Goal: Task Accomplishment & Management: Use online tool/utility

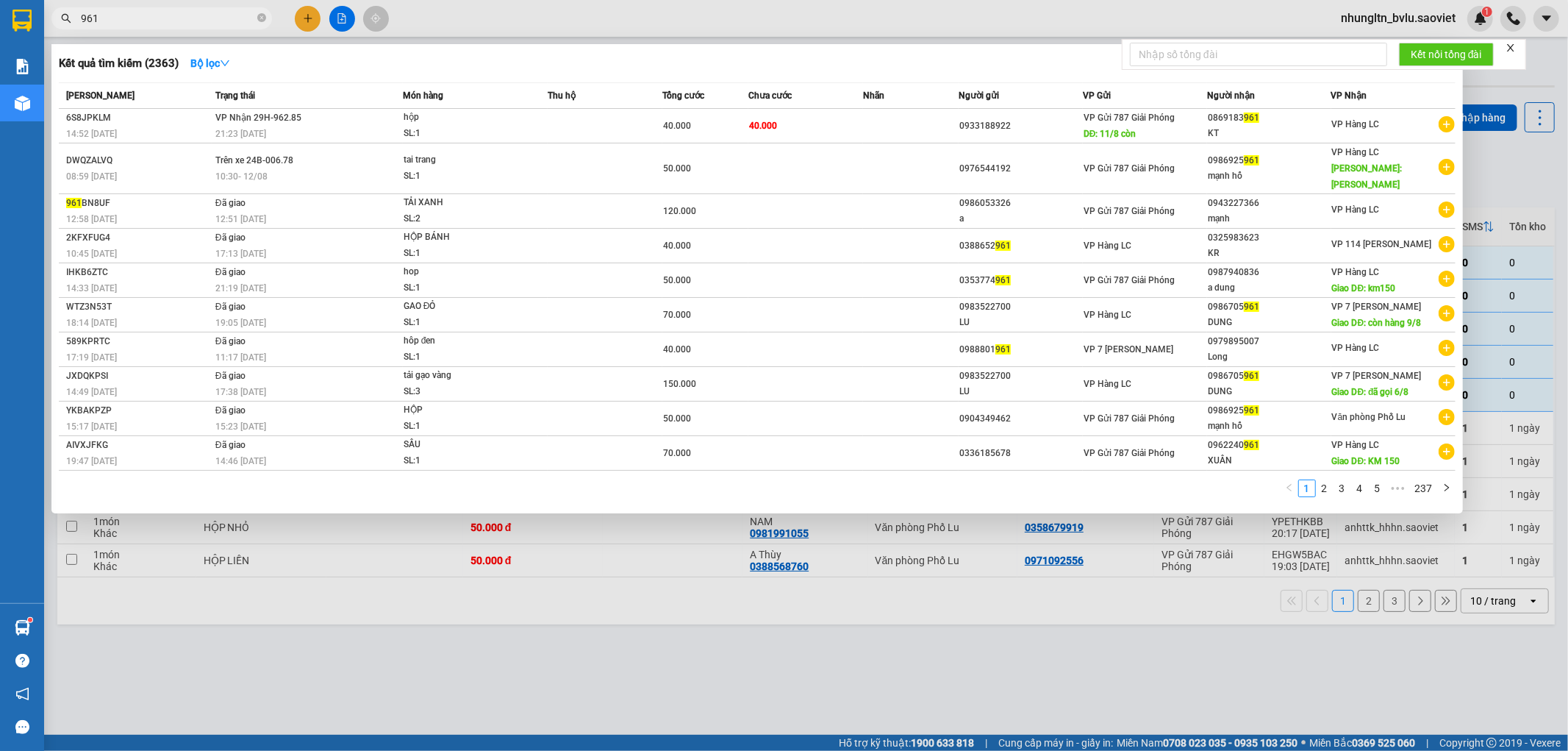
click at [591, 19] on div at bounding box center [784, 375] width 1568 height 751
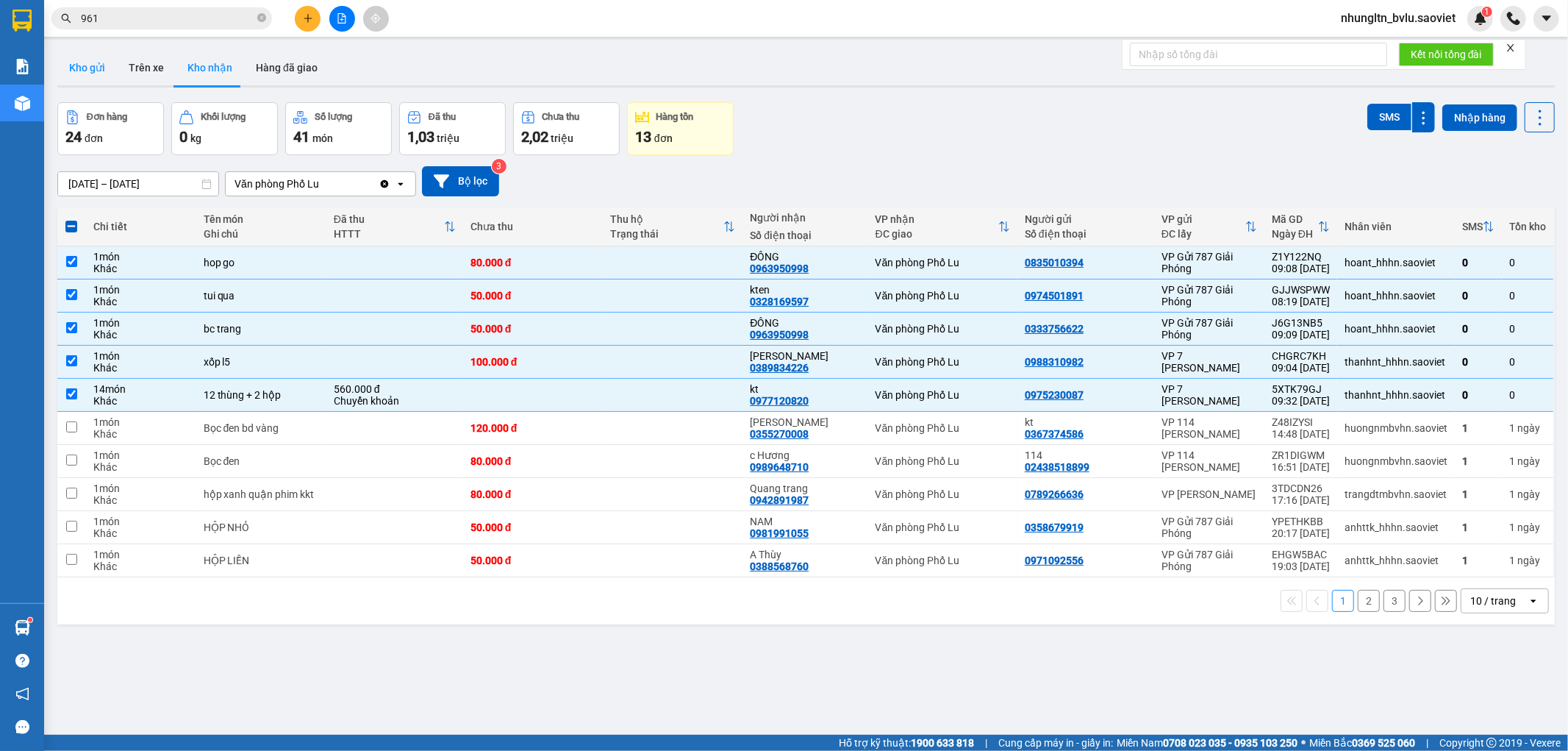
click at [83, 73] on button "Kho gửi" at bounding box center [87, 67] width 60 height 35
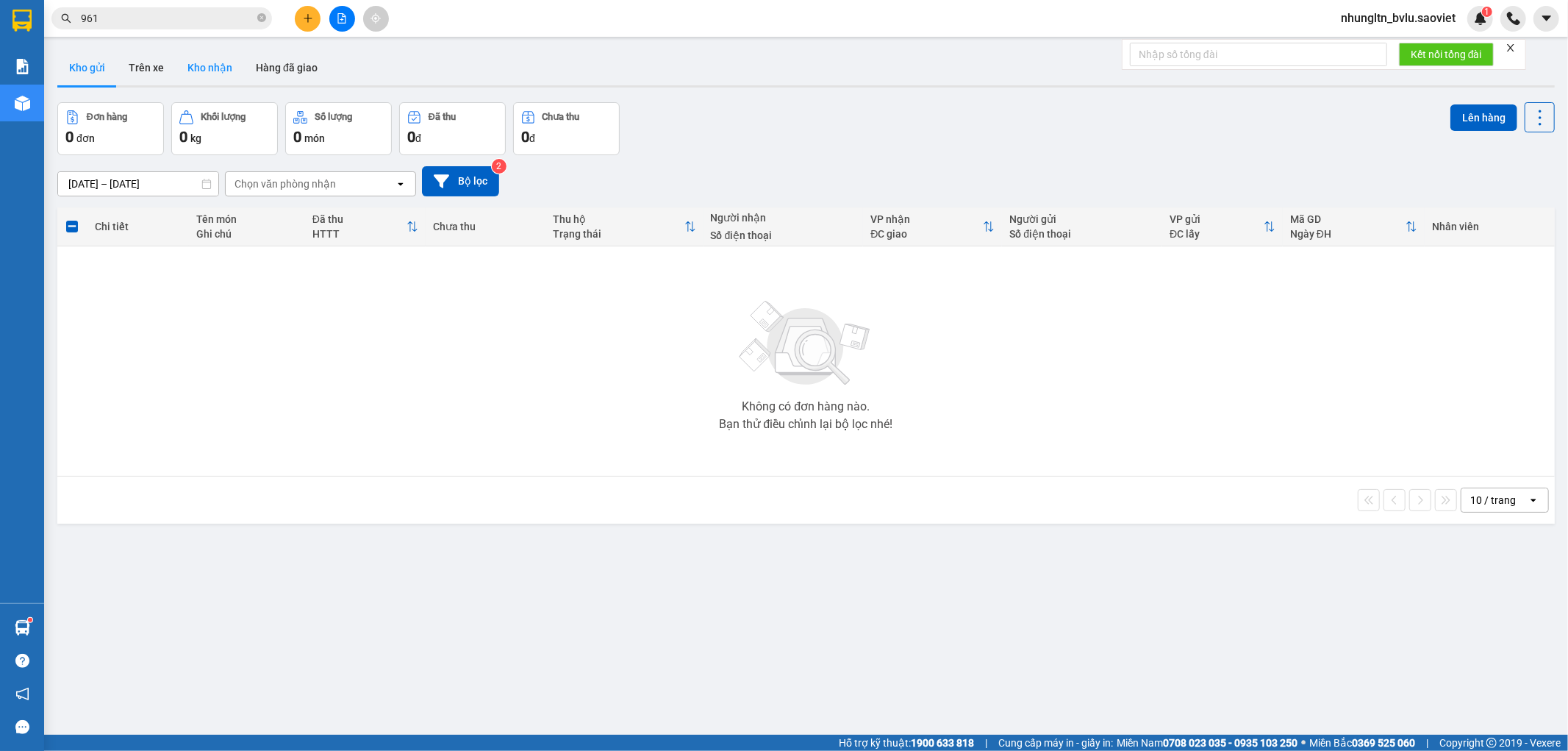
click at [210, 66] on button "Kho nhận" at bounding box center [210, 67] width 68 height 35
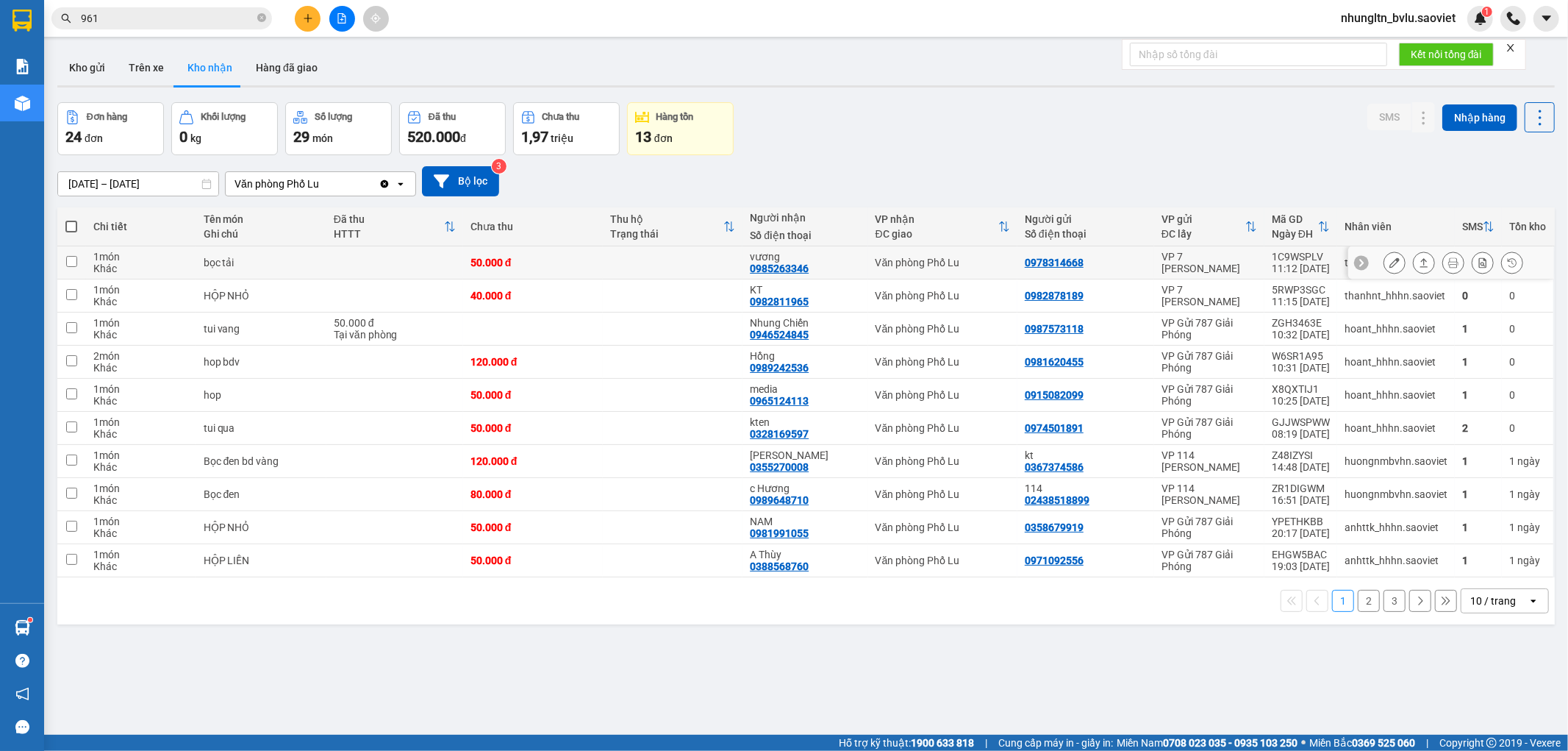
click at [554, 272] on td "50.000 đ" at bounding box center [533, 263] width 140 height 33
checkbox input "true"
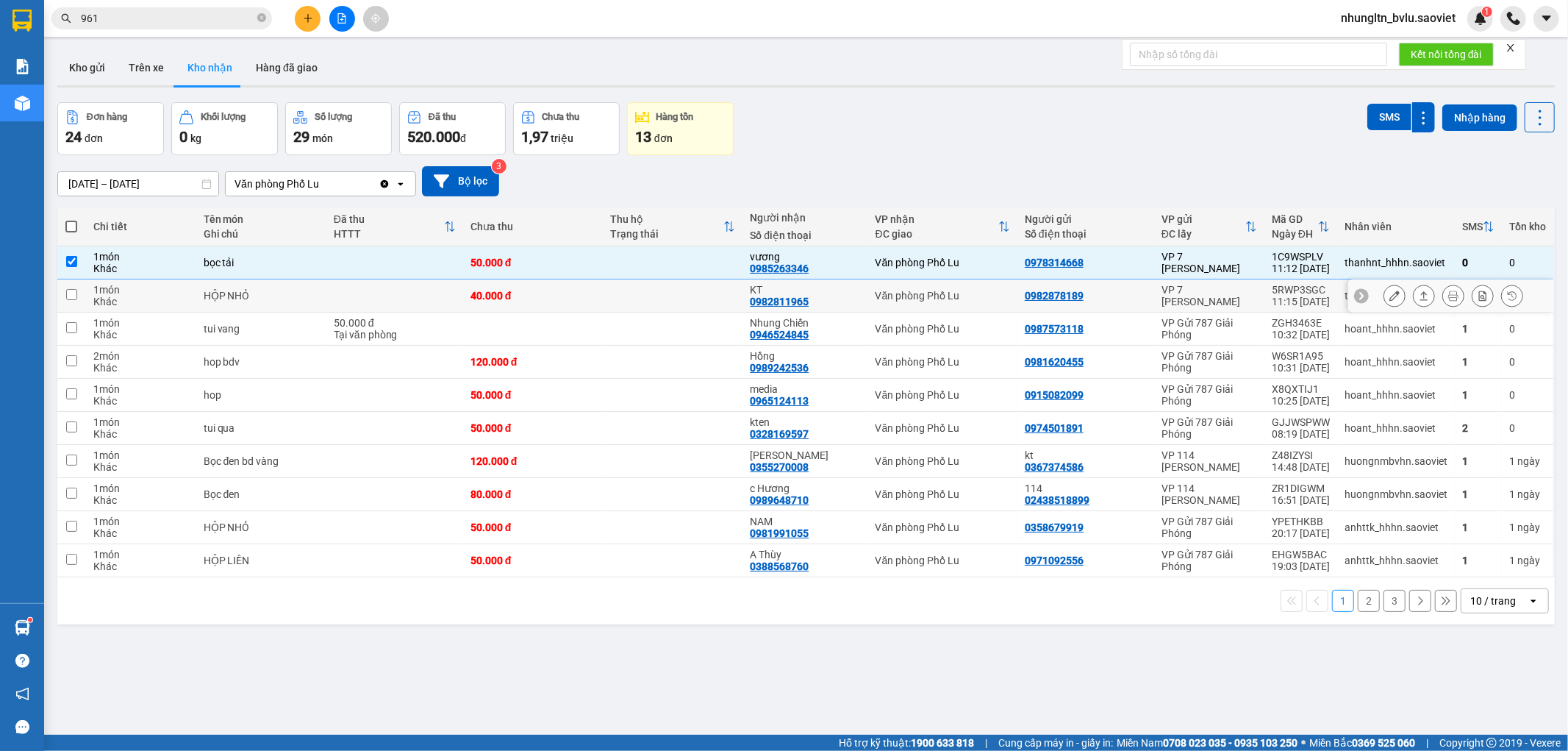
click at [555, 291] on div "40.000 đ" at bounding box center [533, 296] width 125 height 12
checkbox input "true"
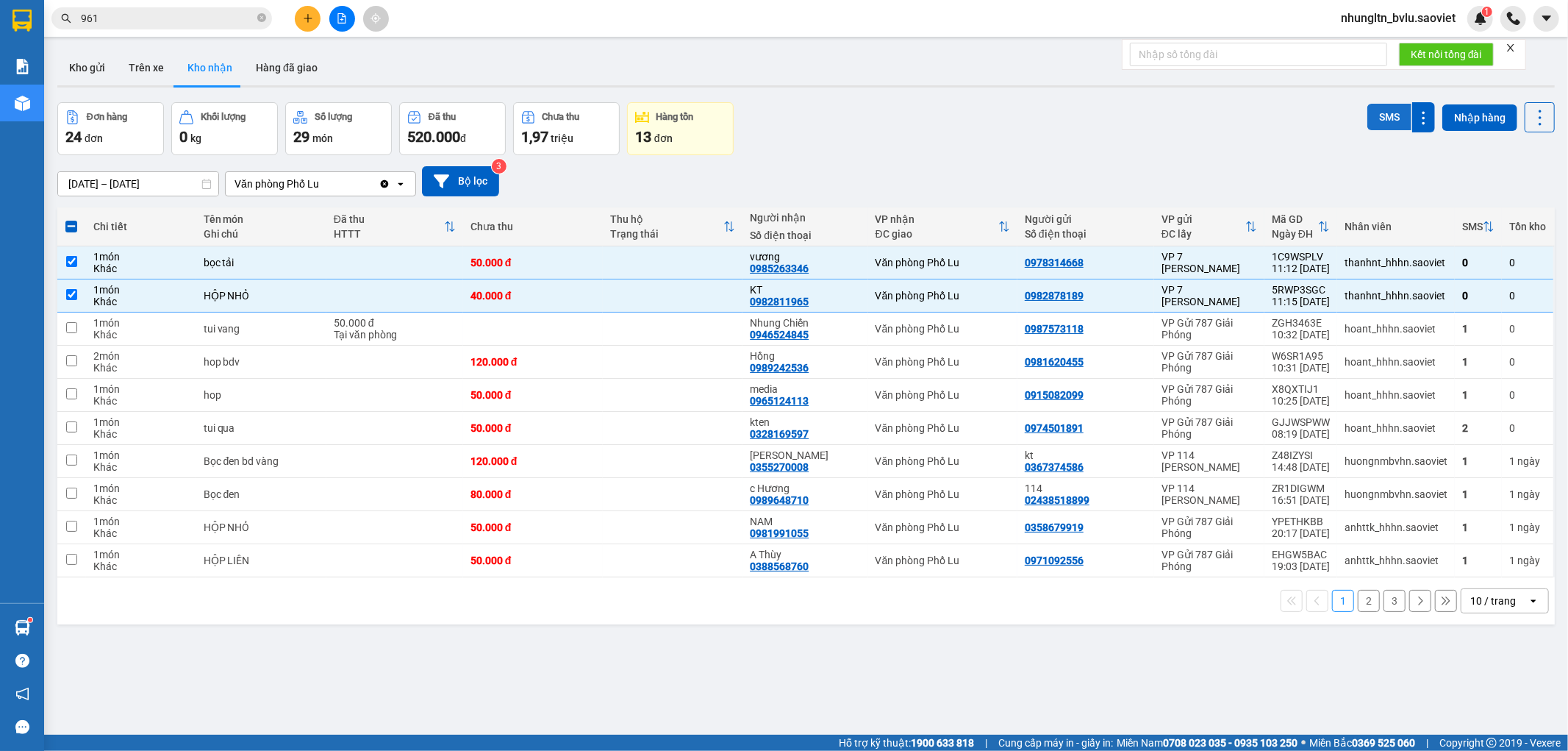
click at [1380, 119] on button "SMS" at bounding box center [1390, 117] width 44 height 26
click at [199, 23] on input "961" at bounding box center [168, 18] width 174 height 16
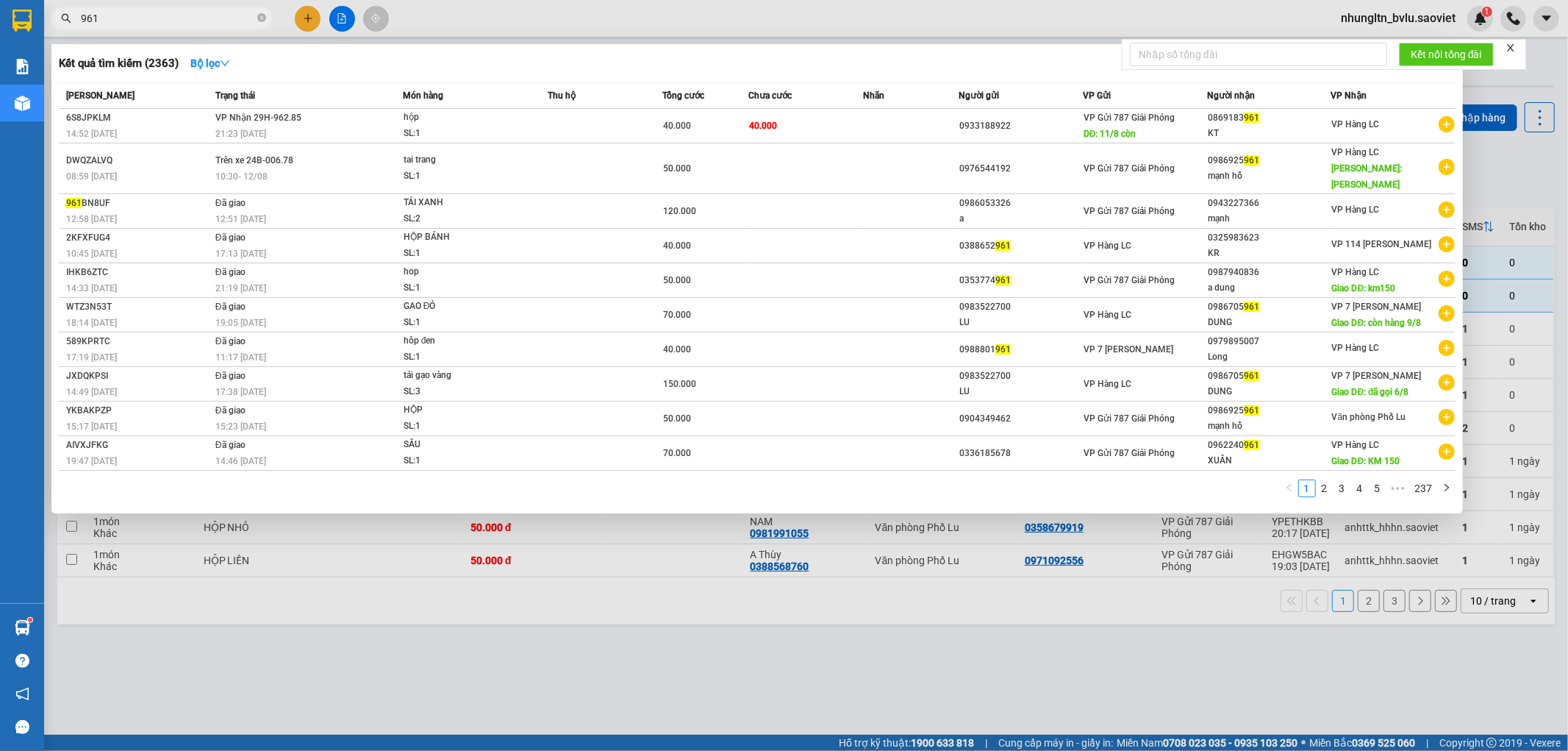
click at [199, 23] on input "961" at bounding box center [168, 18] width 174 height 16
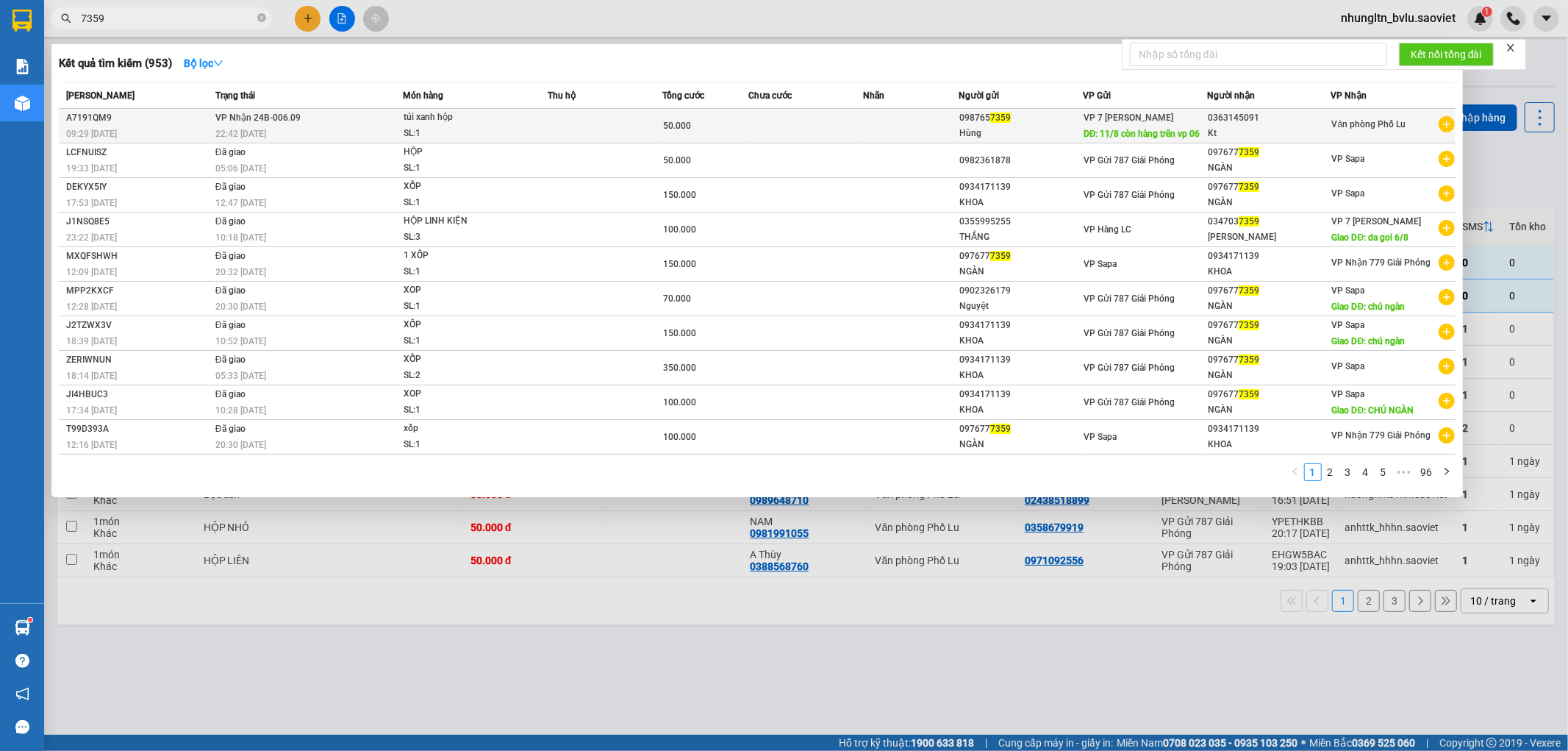
click at [855, 119] on td at bounding box center [805, 126] width 115 height 35
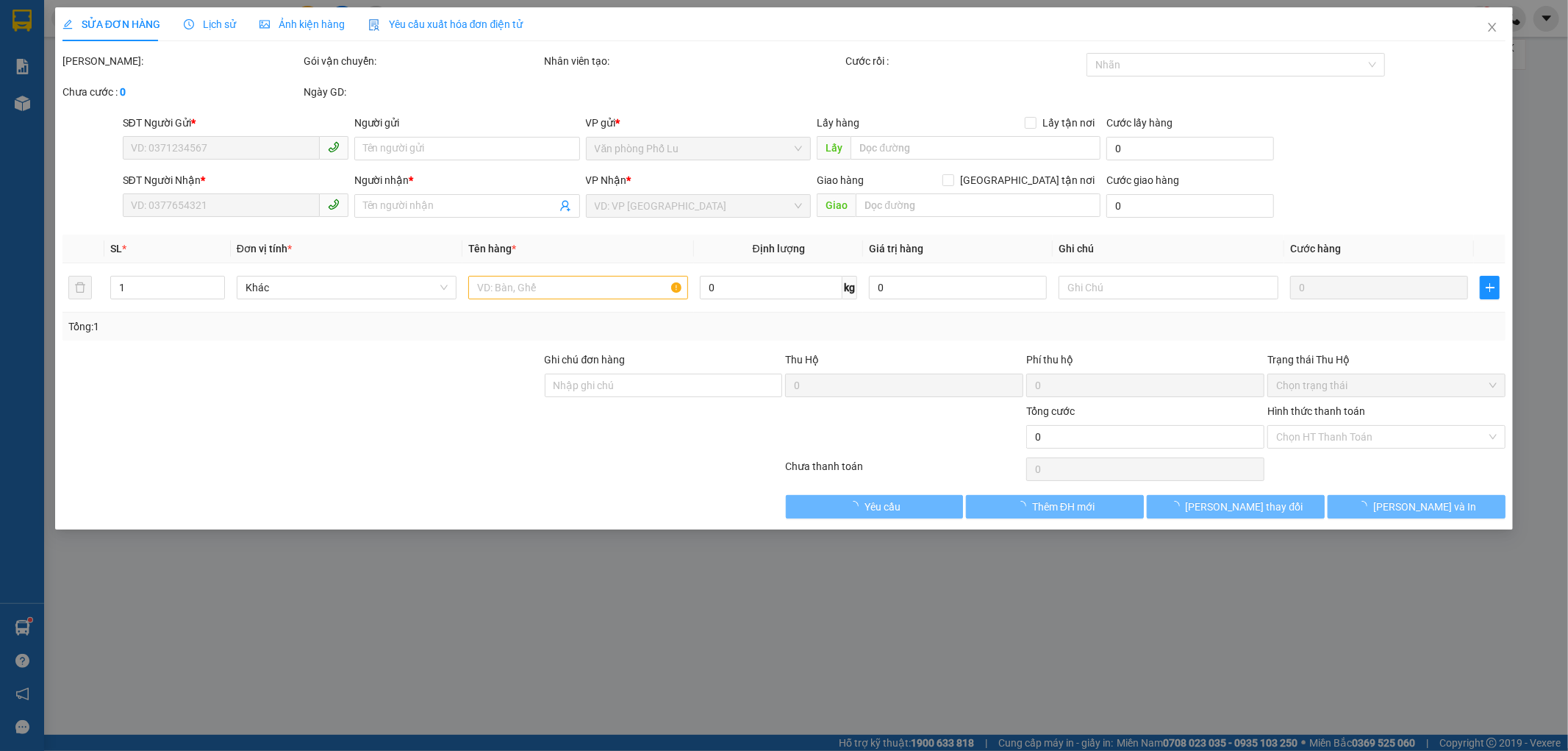
click at [208, 26] on span "Lịch sử" at bounding box center [210, 25] width 52 height 12
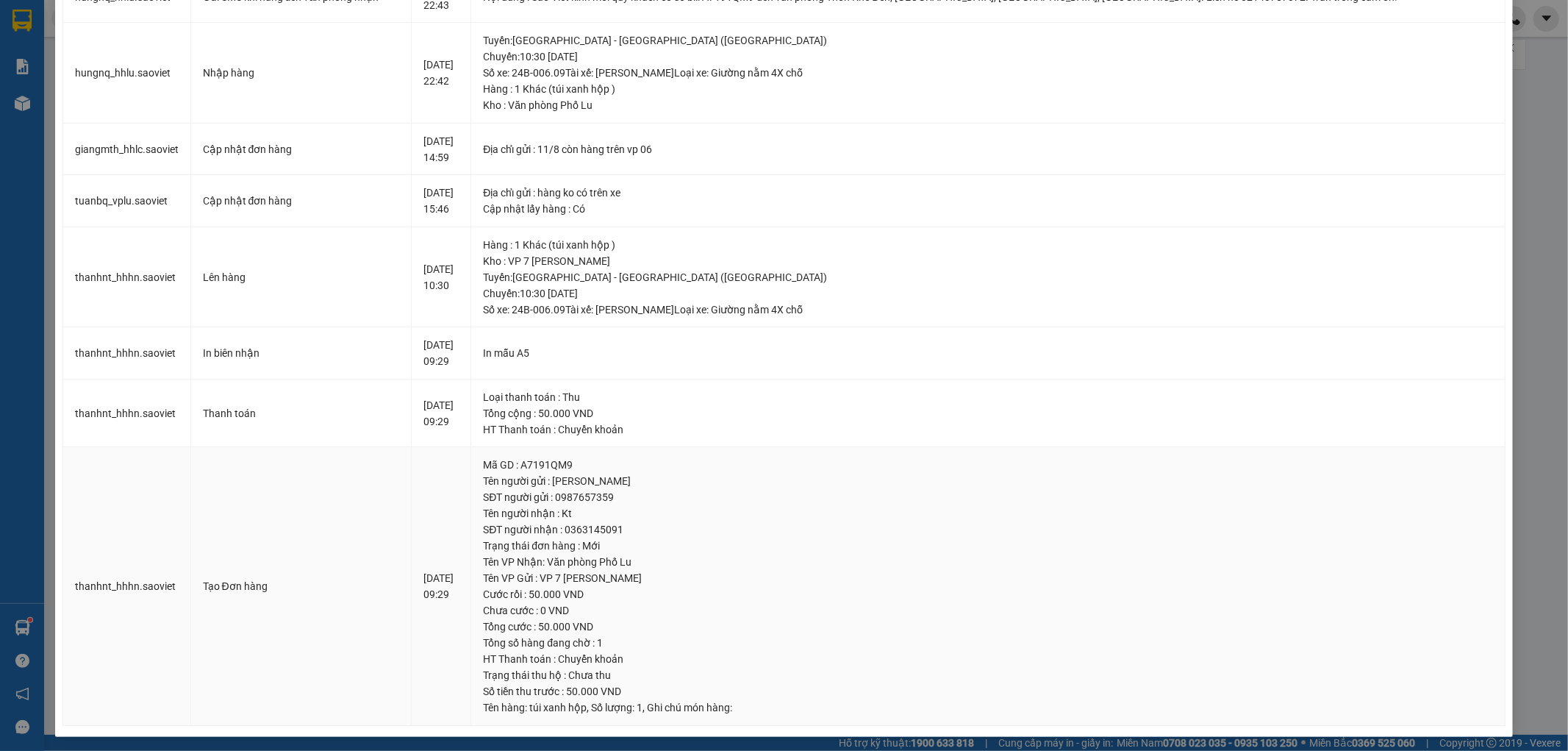
scroll to position [178, 0]
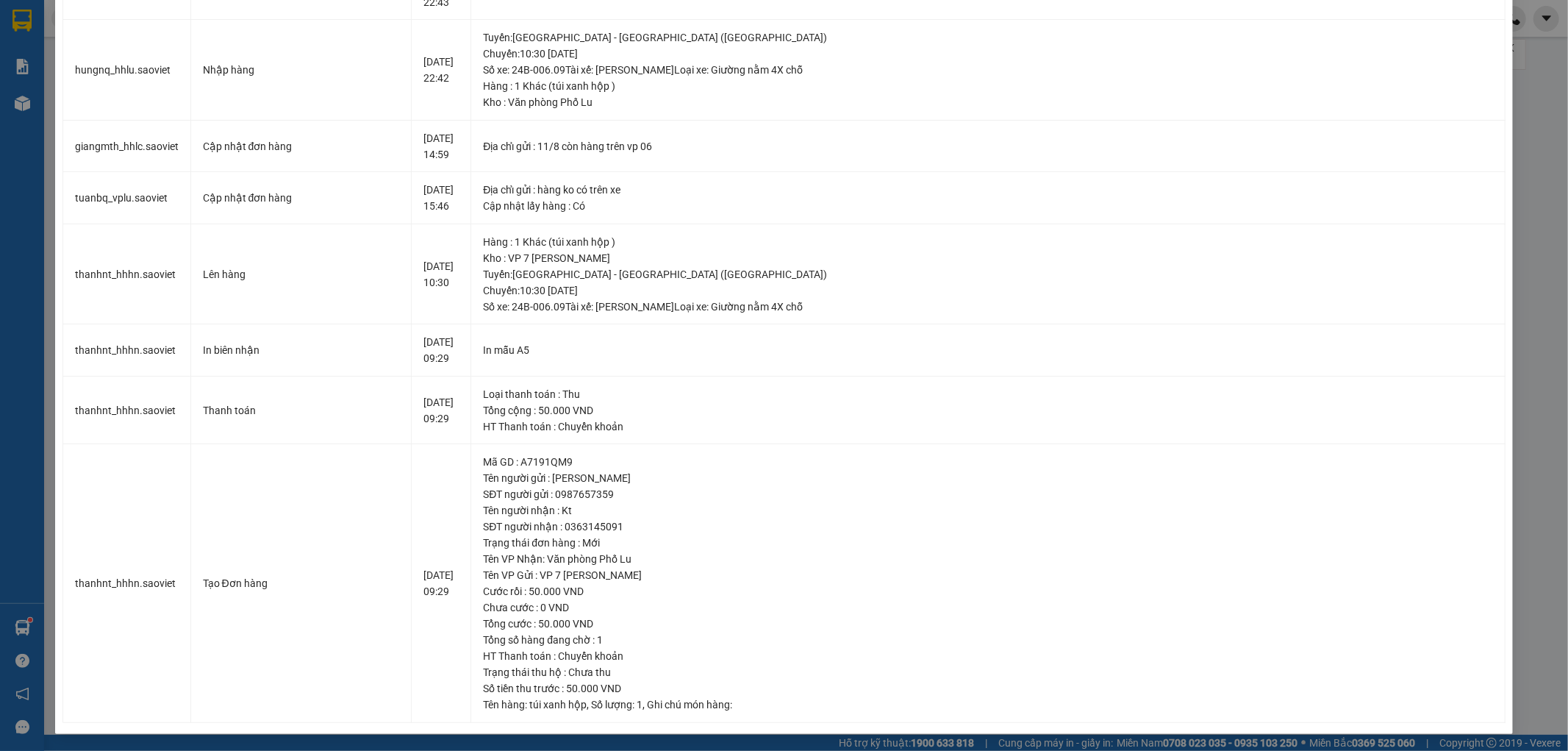
click at [1507, 118] on div "SỬA ĐƠN HÀNG Lịch sử Ảnh kiện hàng Yêu cầu xuất hóa đơn điện tử Total Paid Fee …" at bounding box center [784, 375] width 1568 height 751
click at [1529, 94] on div "SỬA ĐƠN HÀNG Lịch sử Ảnh kiện hàng Yêu cầu xuất hóa đơn điện tử Total Paid Fee …" at bounding box center [784, 375] width 1568 height 751
click at [1412, 179] on td "Địa chỉ gửi : hàng ko có trên xe Cập nhật lấy hàng : Có" at bounding box center [989, 198] width 1035 height 52
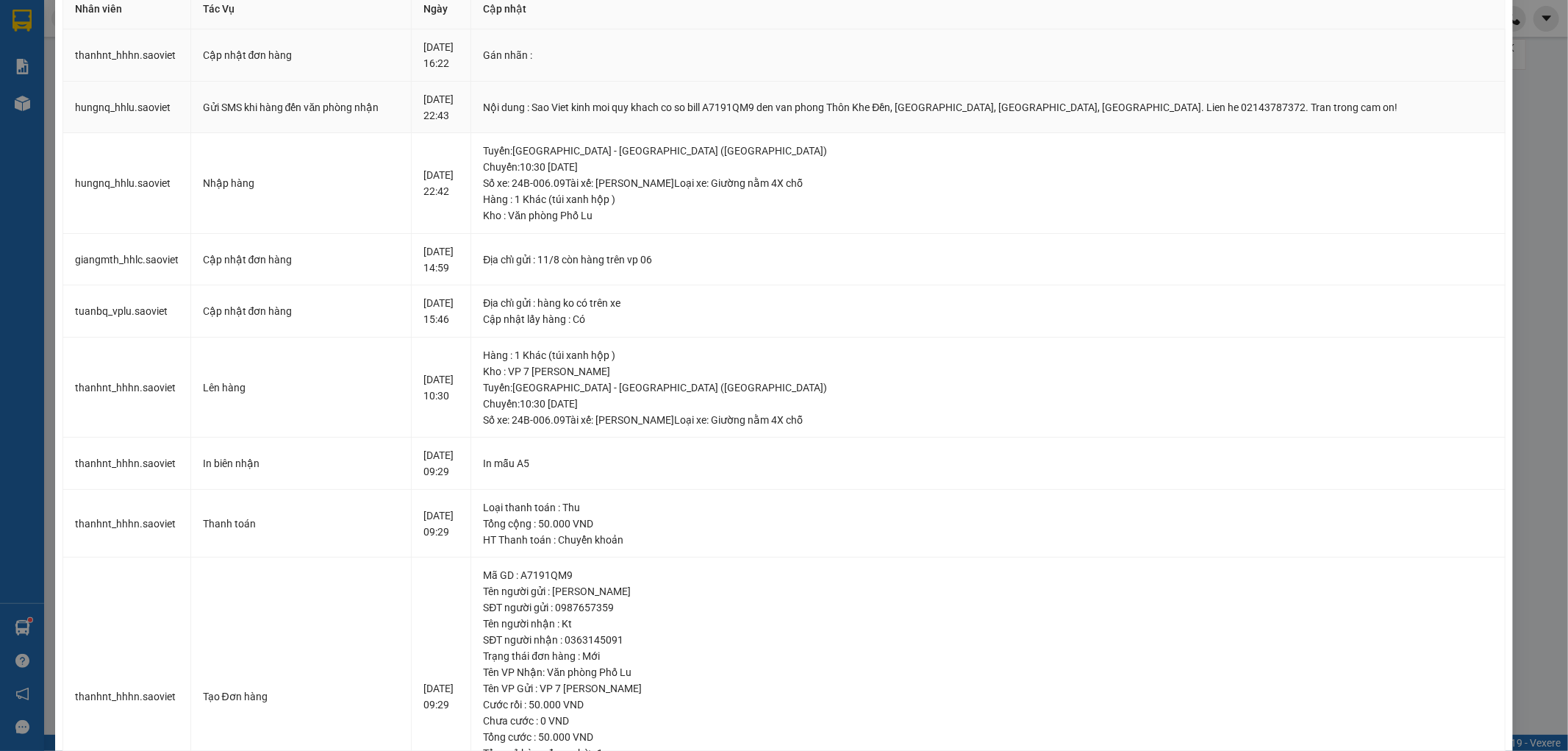
scroll to position [0, 0]
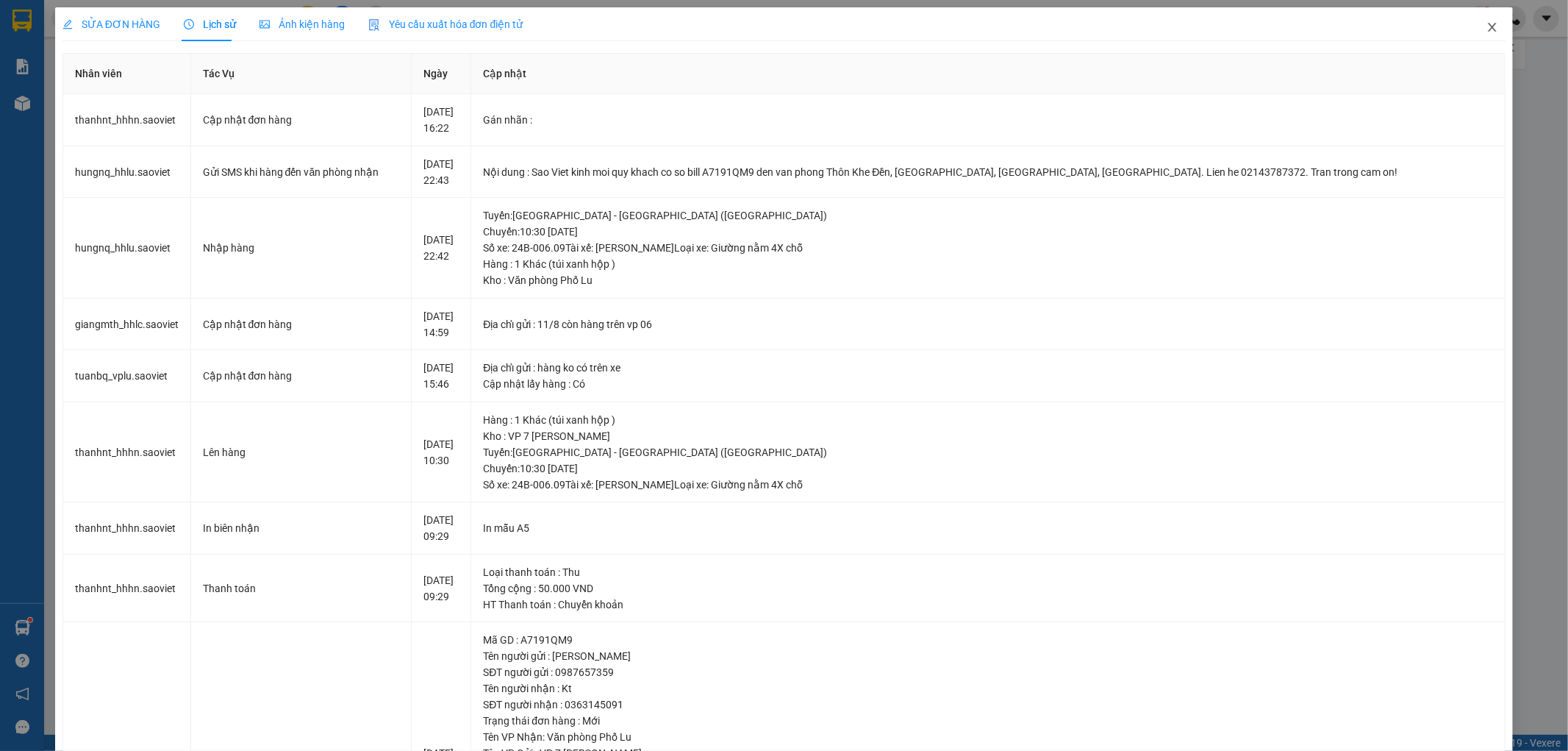
click at [1486, 31] on icon "close" at bounding box center [1492, 27] width 12 height 12
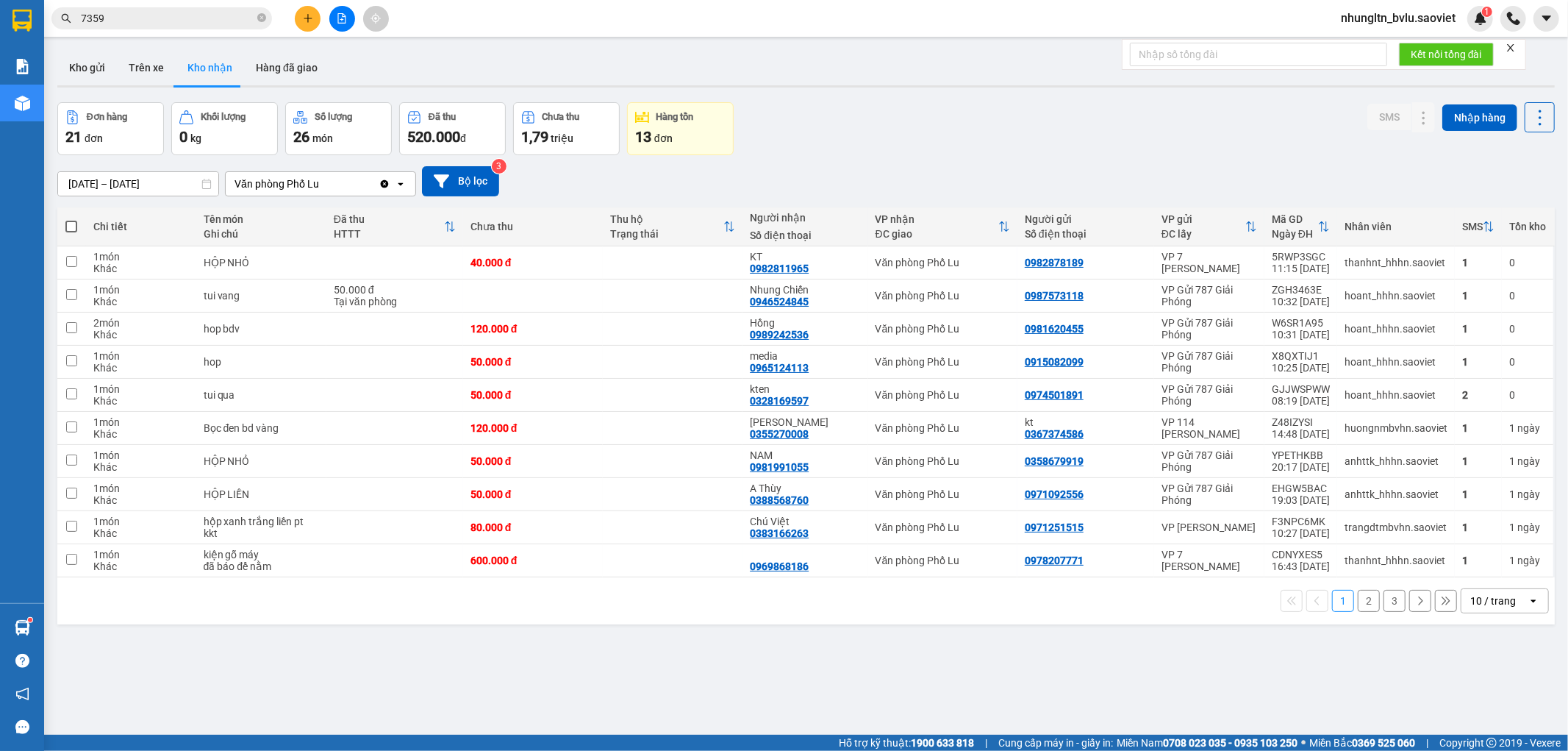
click at [148, 14] on input "7359" at bounding box center [168, 18] width 174 height 16
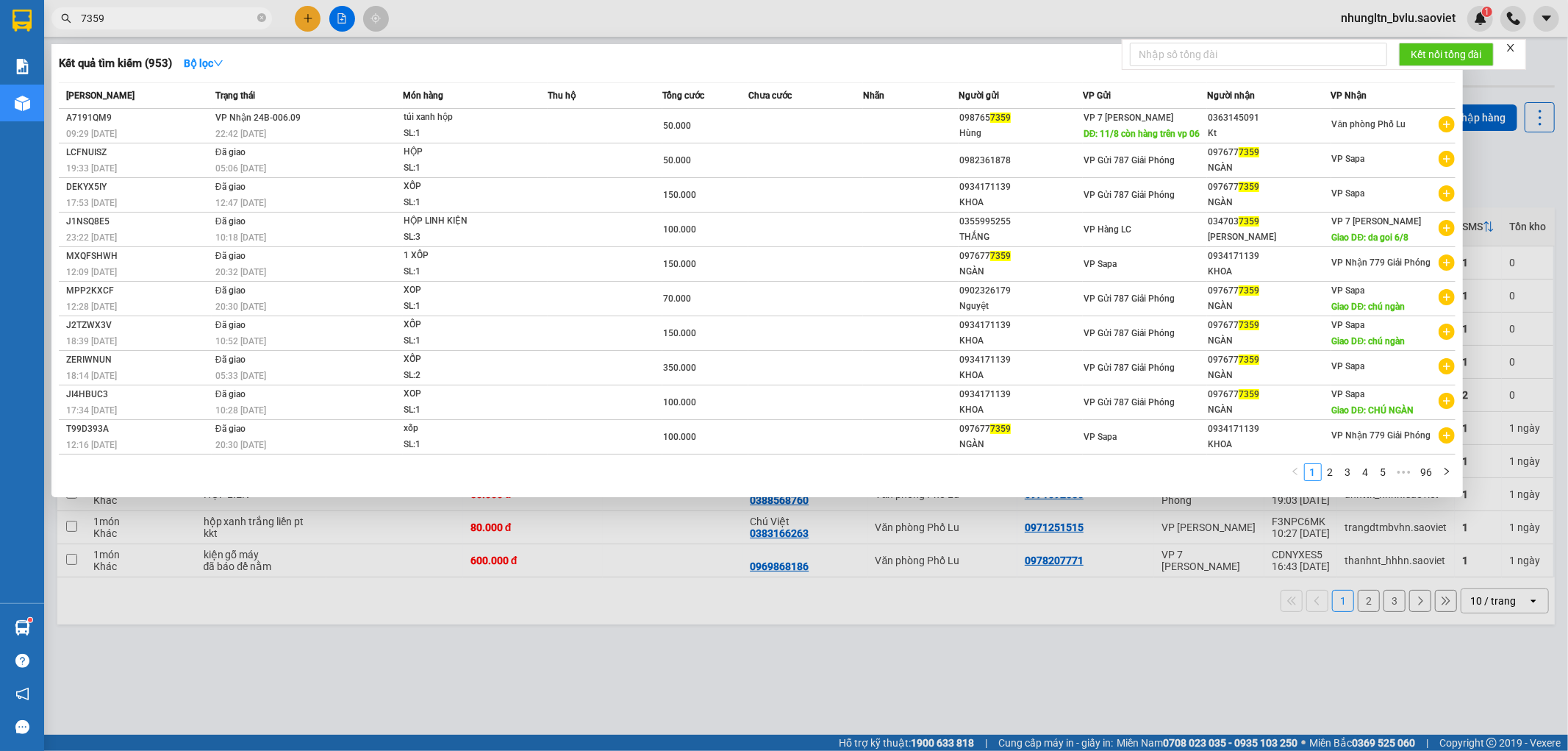
click at [180, 23] on input "7359" at bounding box center [168, 18] width 174 height 16
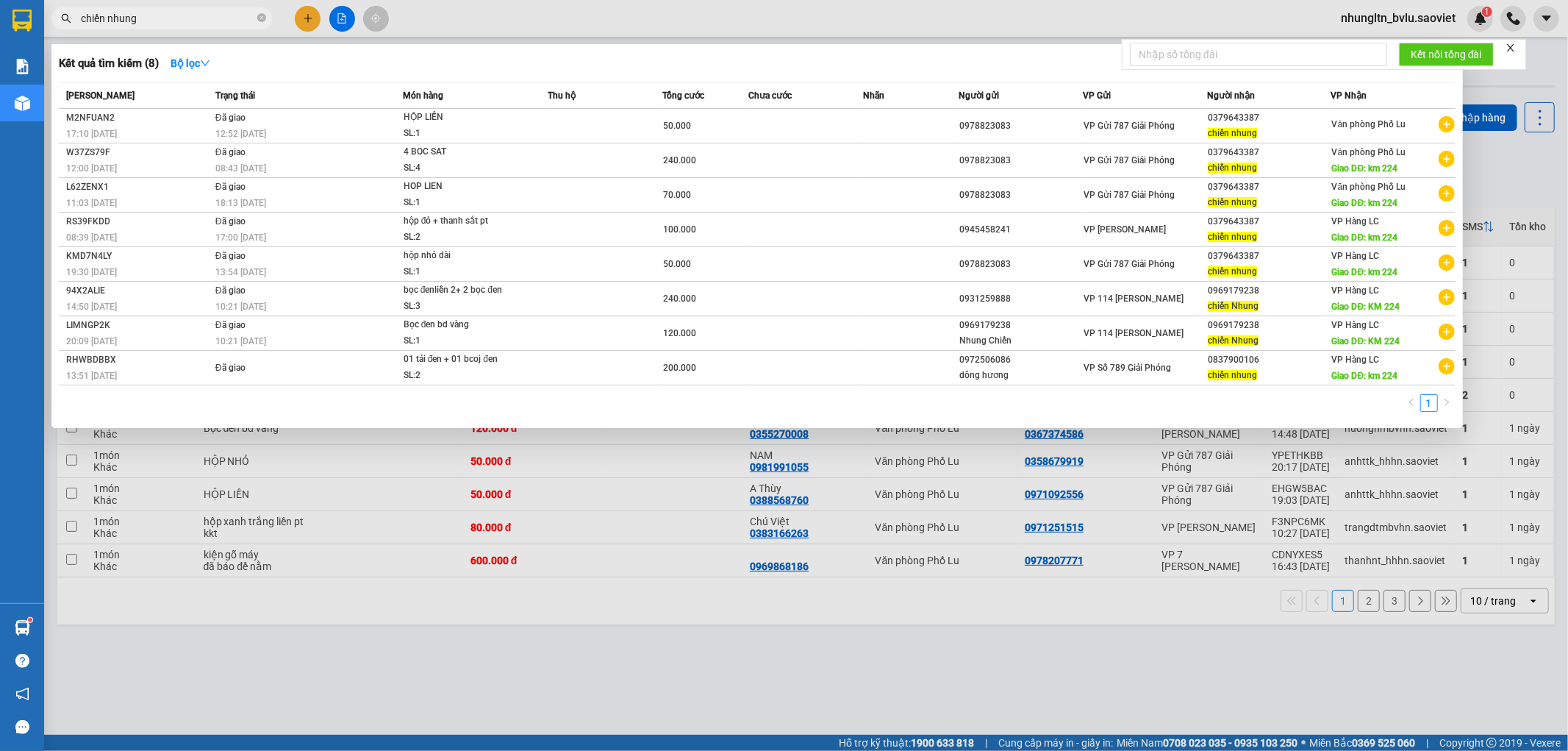
click at [159, 17] on input "chiến nhung" at bounding box center [168, 18] width 174 height 16
type input "c"
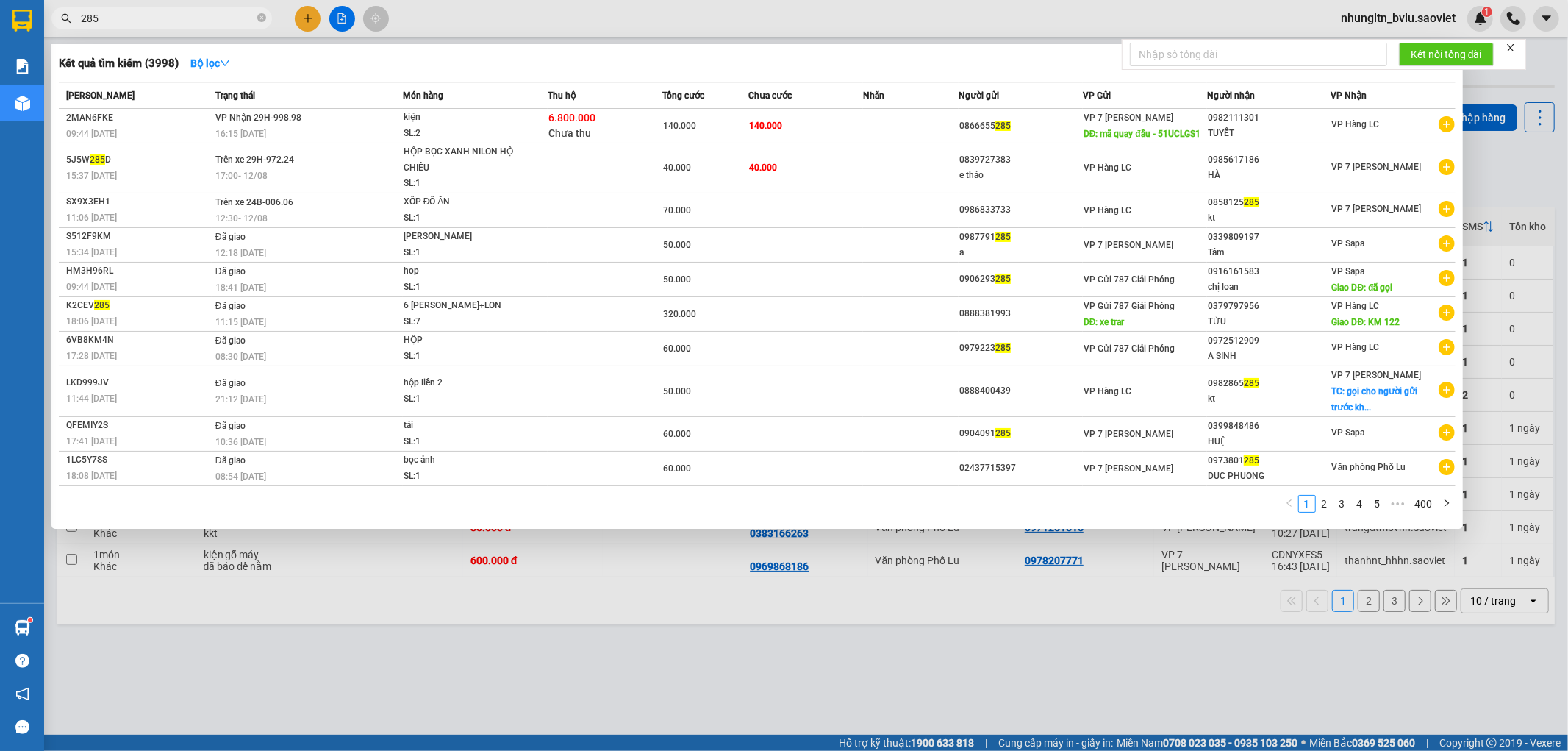
type input "285"
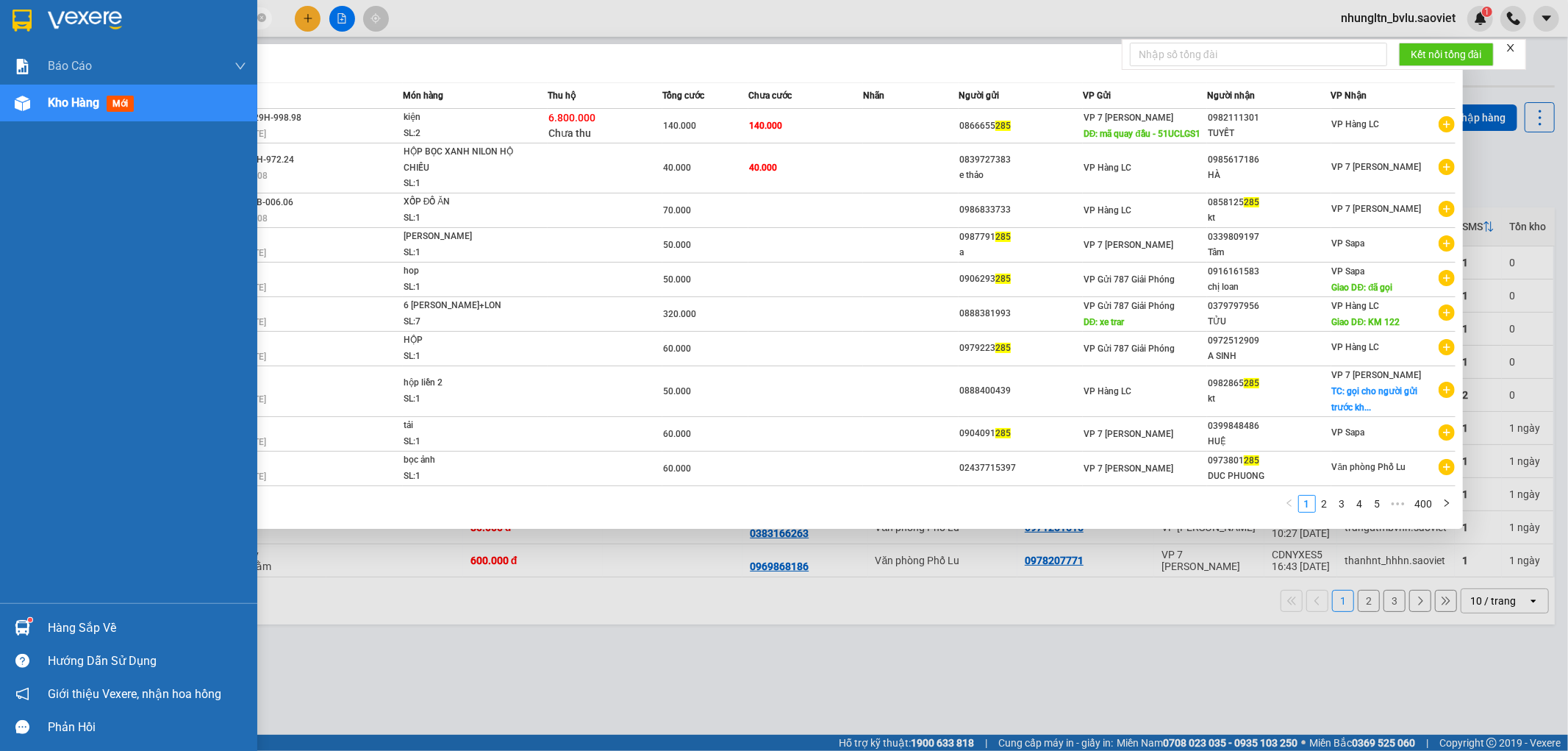
click at [57, 103] on span "Kho hàng" at bounding box center [73, 102] width 51 height 14
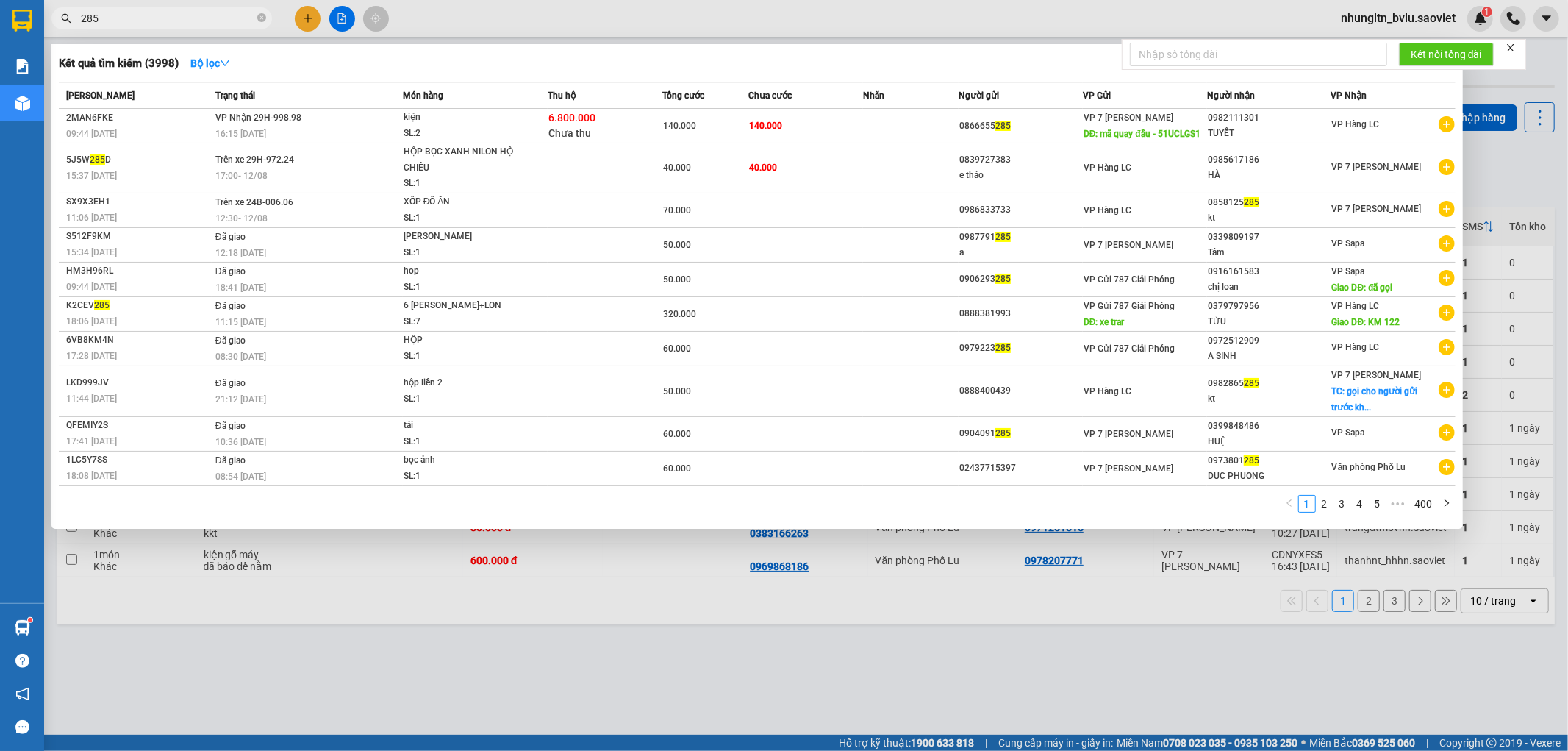
click at [637, 30] on div at bounding box center [784, 375] width 1568 height 751
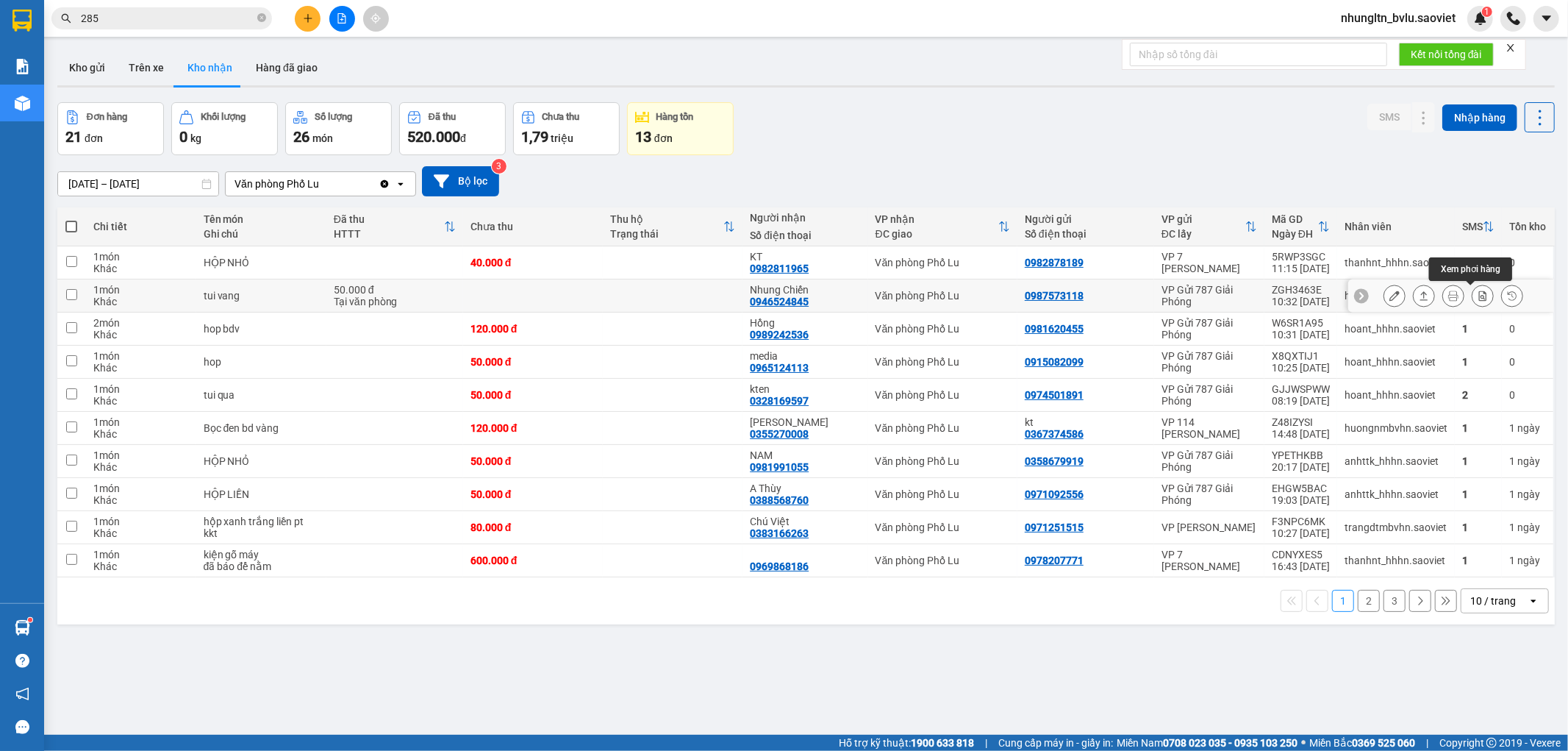
click at [1478, 298] on icon at bounding box center [1483, 296] width 10 height 10
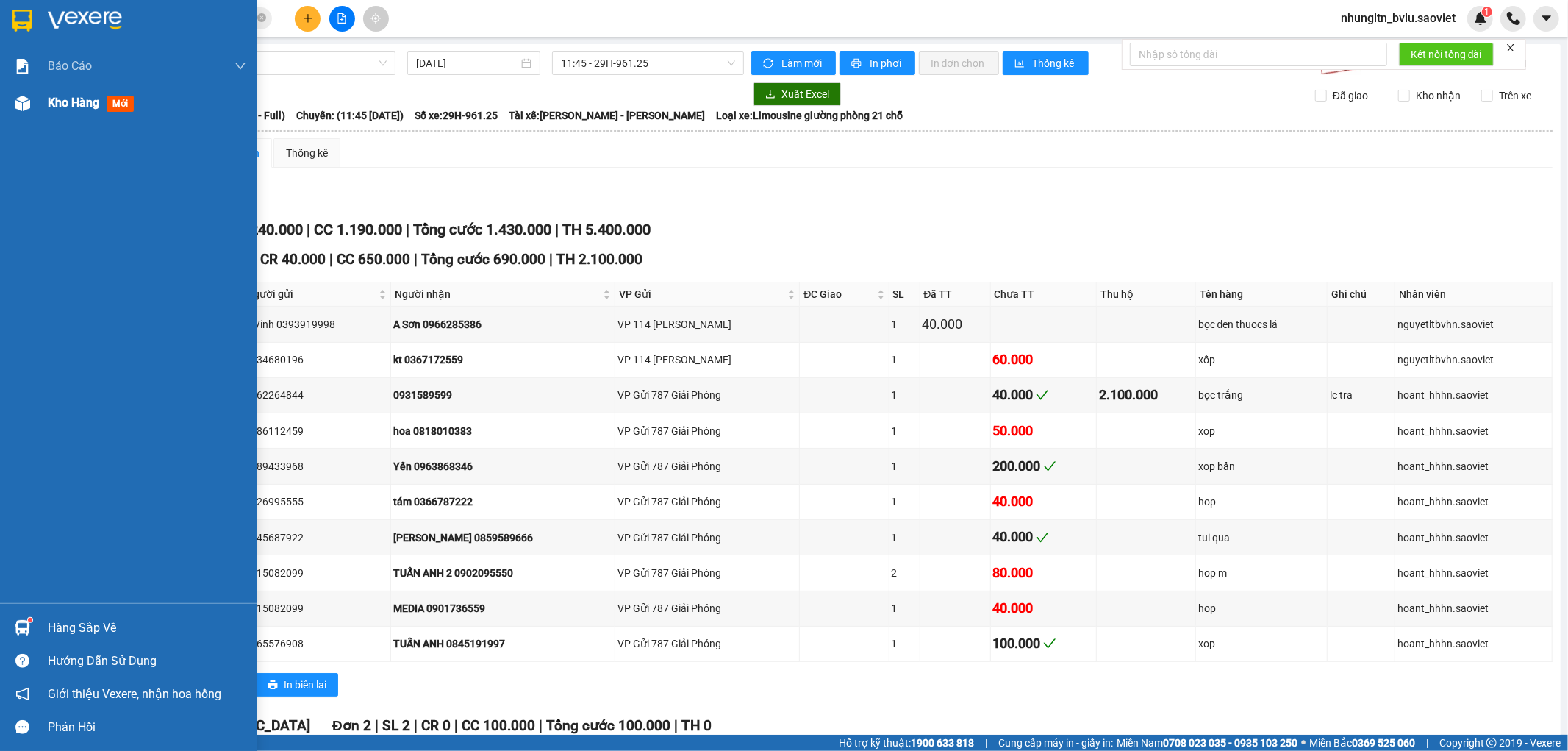
click at [74, 106] on span "Kho hàng" at bounding box center [73, 102] width 51 height 14
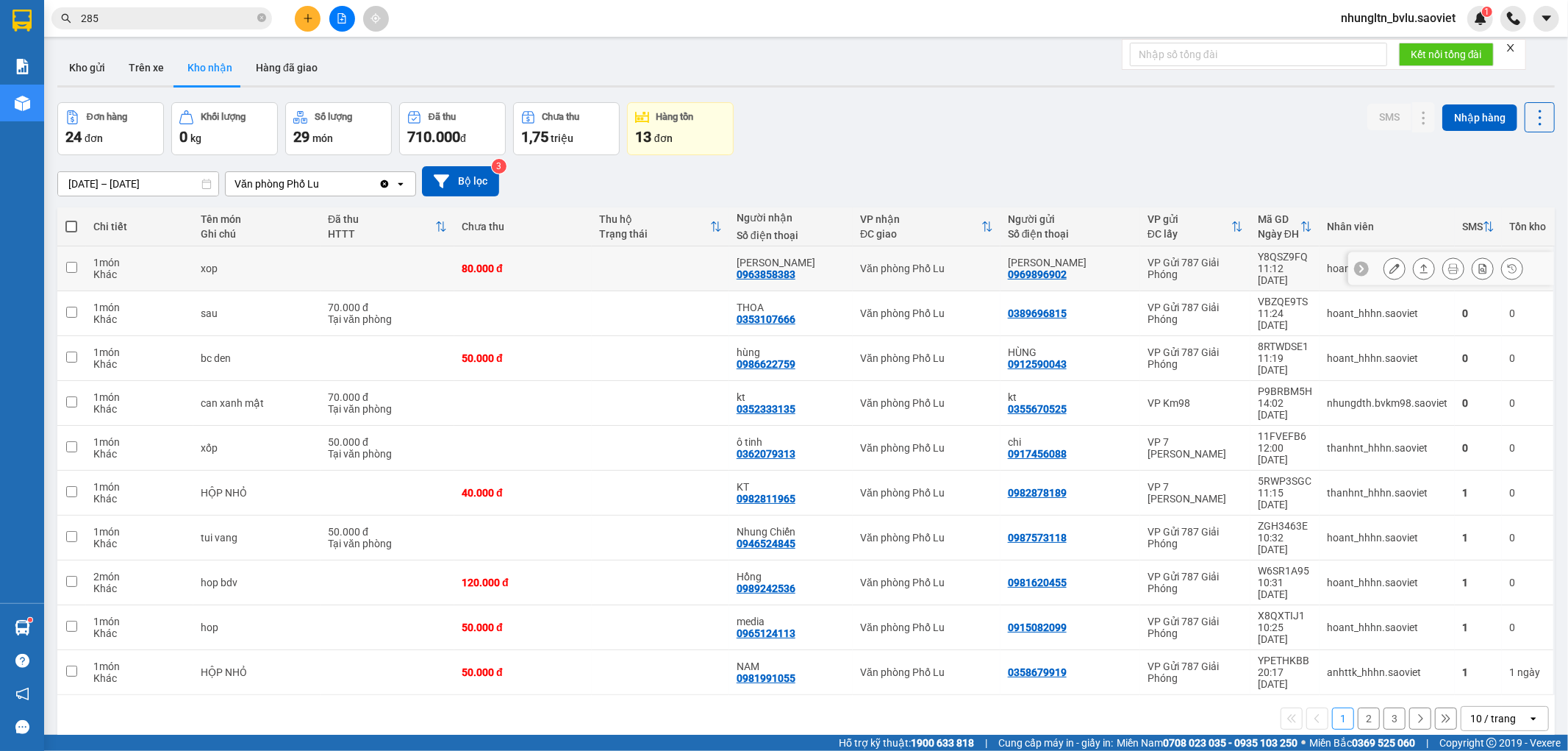
drag, startPoint x: 666, startPoint y: 251, endPoint x: 658, endPoint y: 284, distance: 34.0
click at [666, 251] on td at bounding box center [660, 269] width 137 height 45
checkbox input "true"
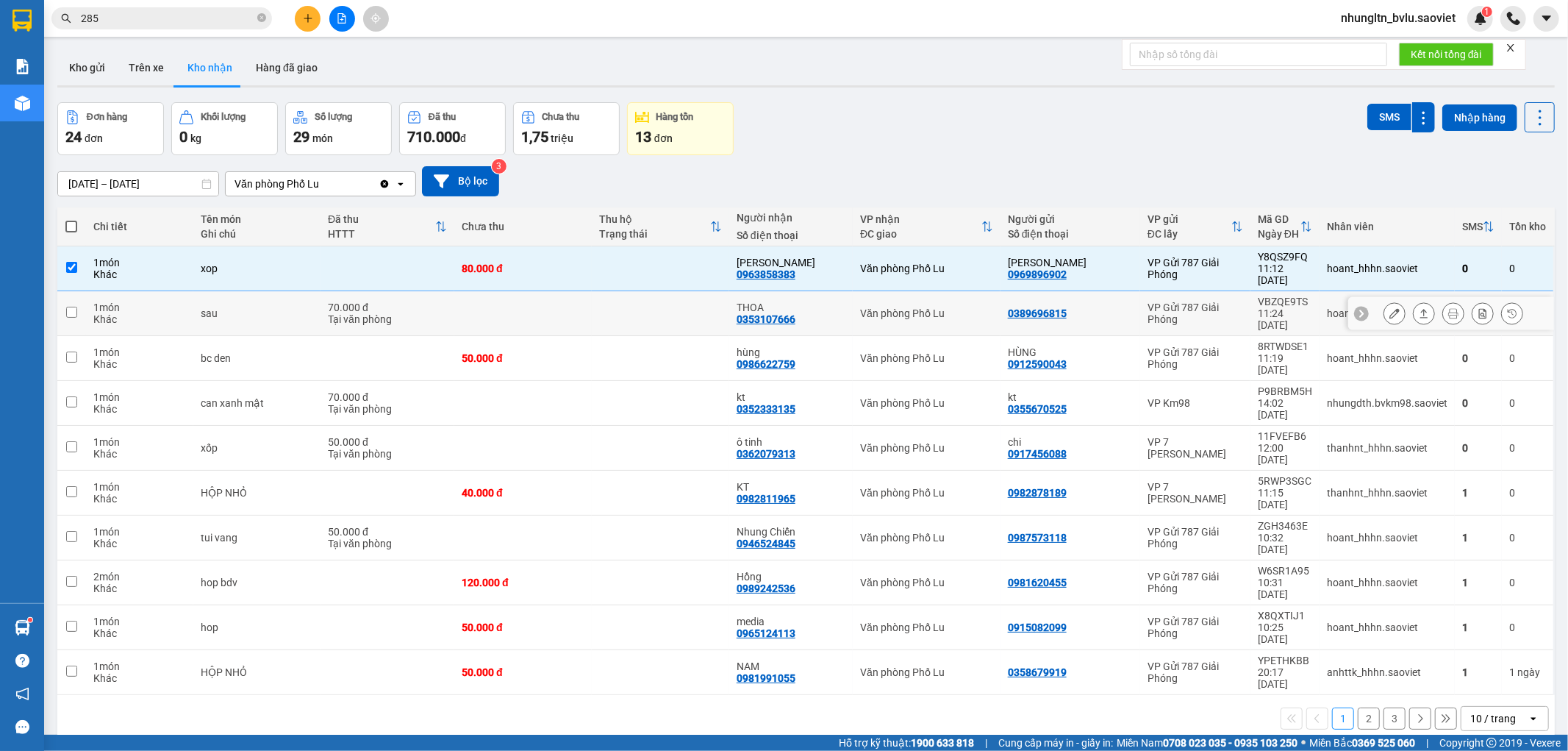
click at [656, 292] on td at bounding box center [660, 314] width 137 height 45
checkbox input "true"
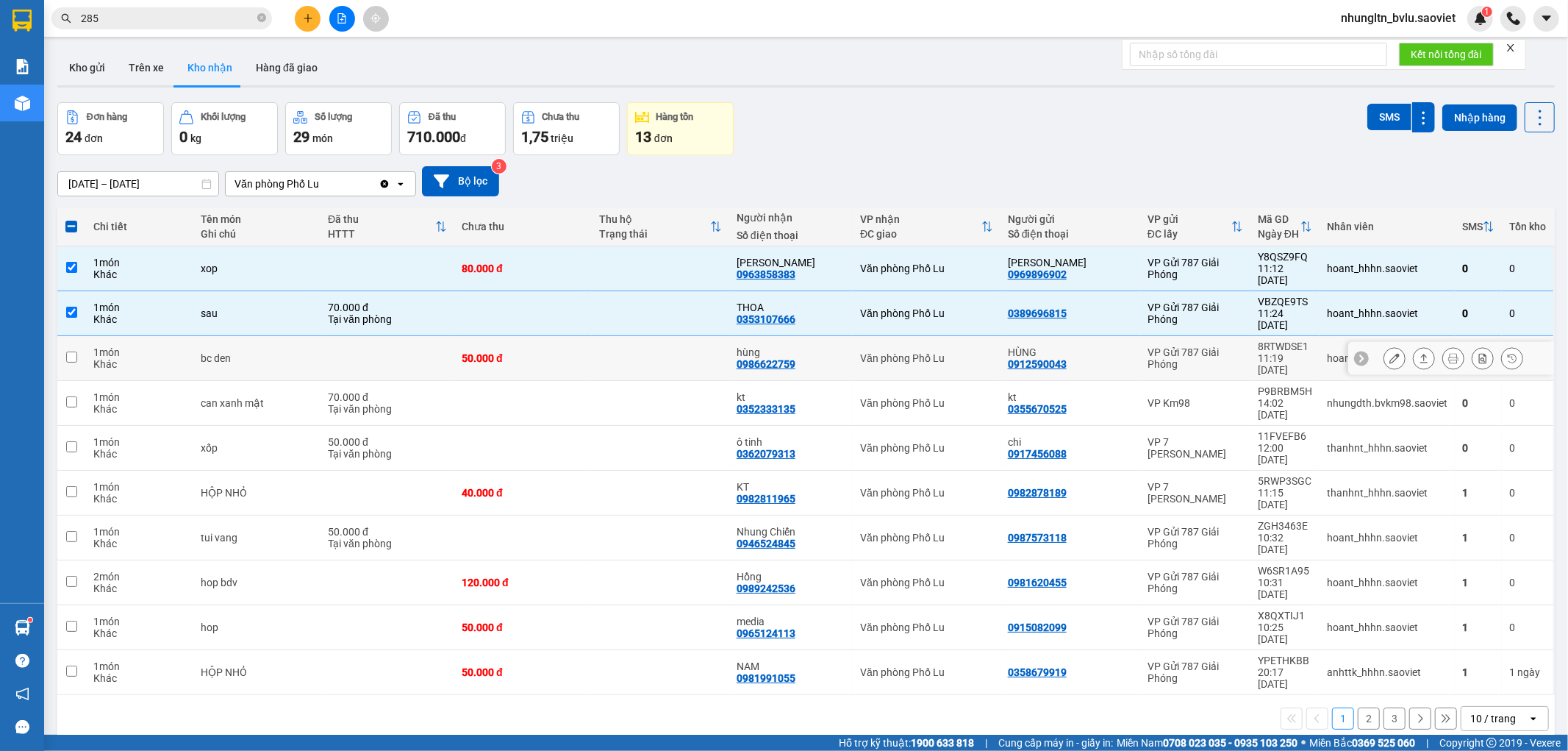
click at [637, 337] on td at bounding box center [660, 358] width 137 height 45
checkbox input "true"
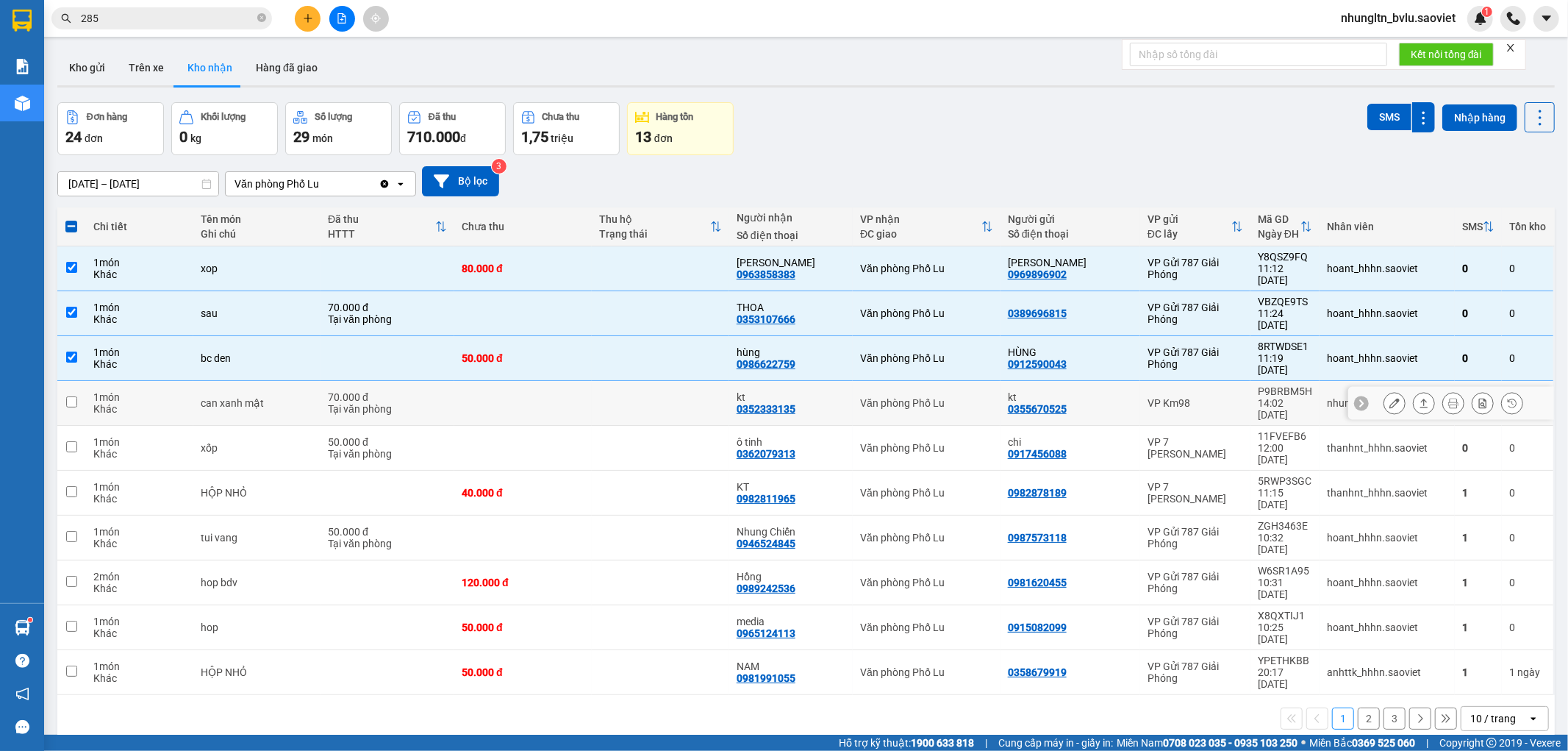
click at [633, 381] on td at bounding box center [660, 403] width 137 height 45
checkbox input "true"
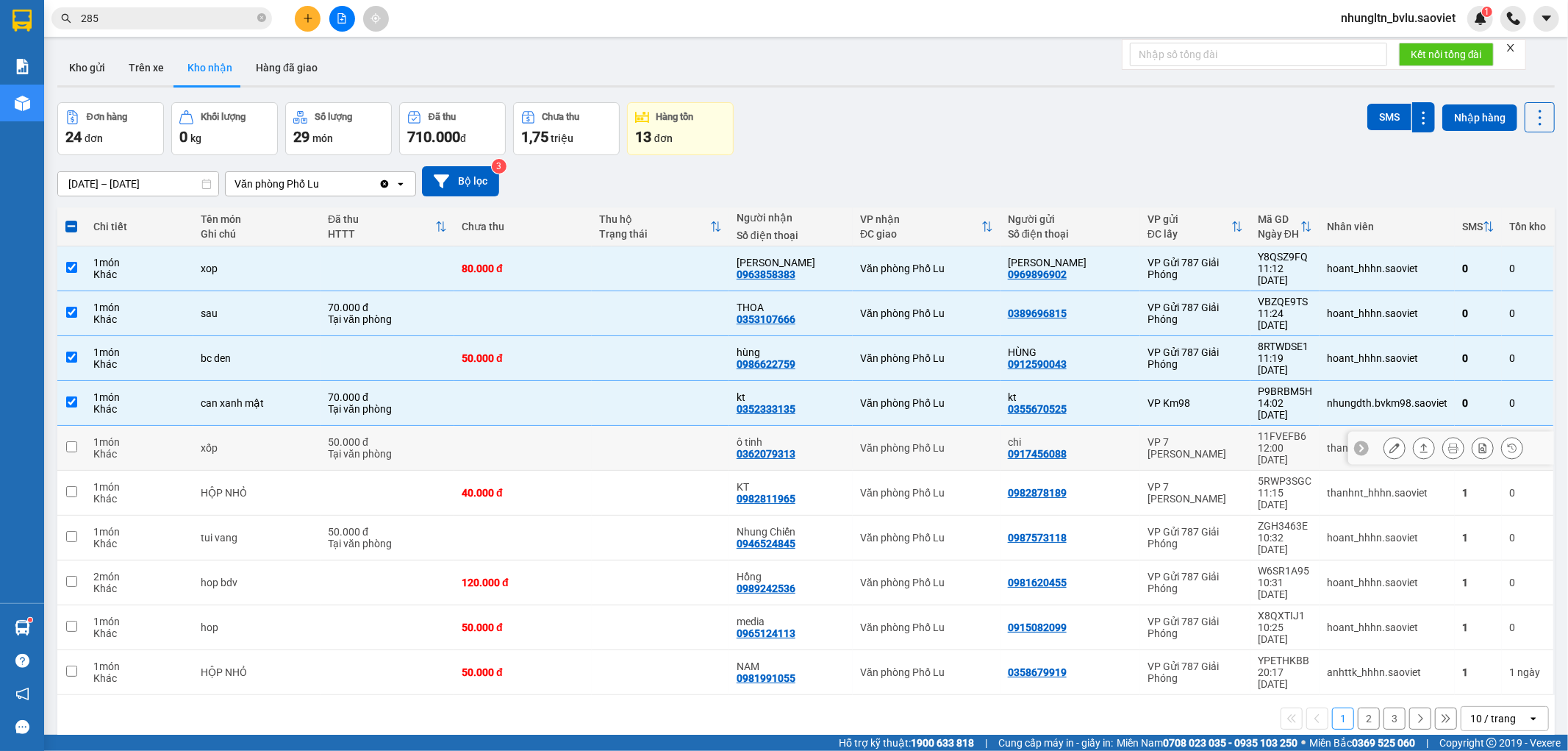
click at [620, 425] on td at bounding box center [660, 448] width 137 height 45
checkbox input "true"
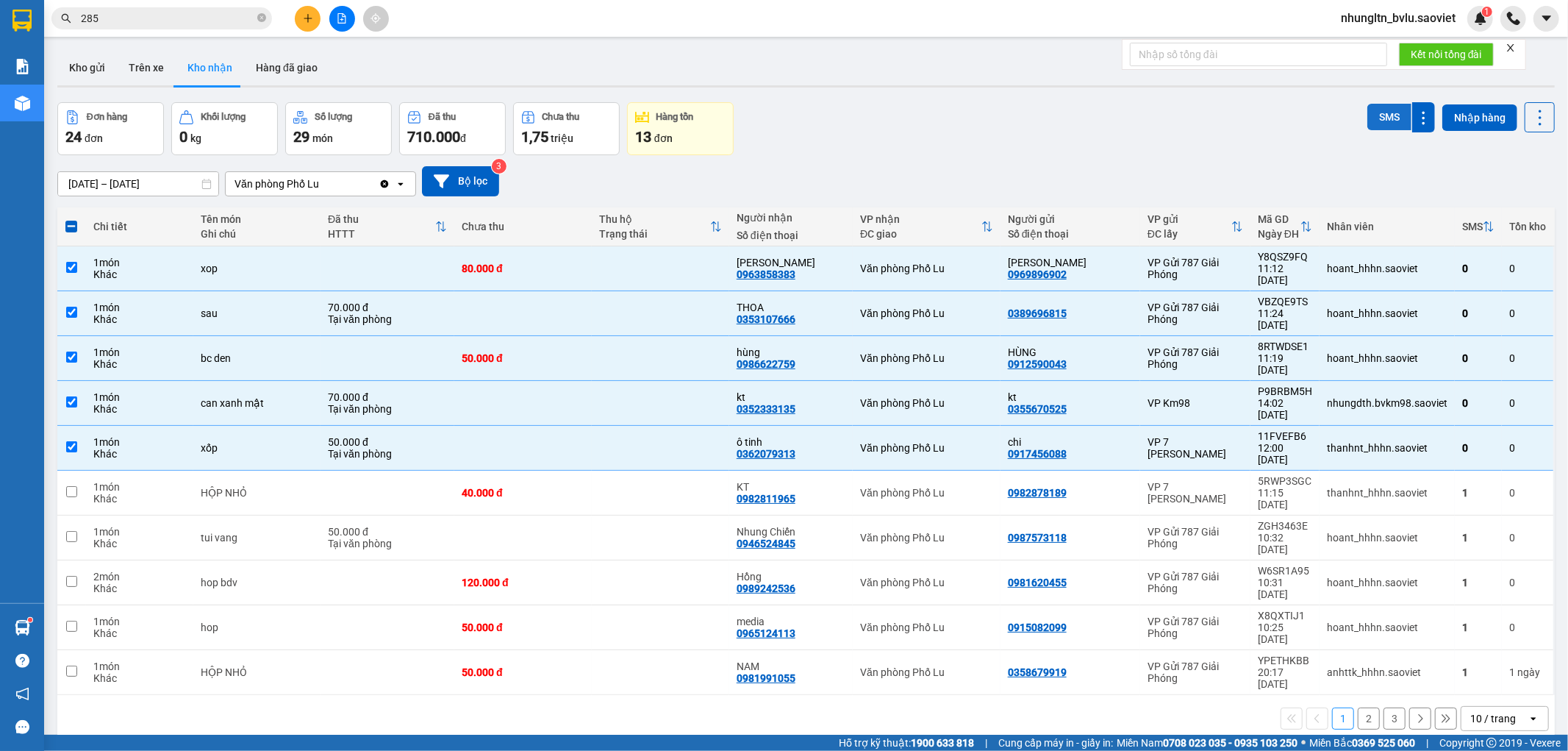
click at [1382, 115] on button "SMS" at bounding box center [1390, 117] width 44 height 26
click at [1389, 488] on icon at bounding box center [1394, 493] width 10 height 10
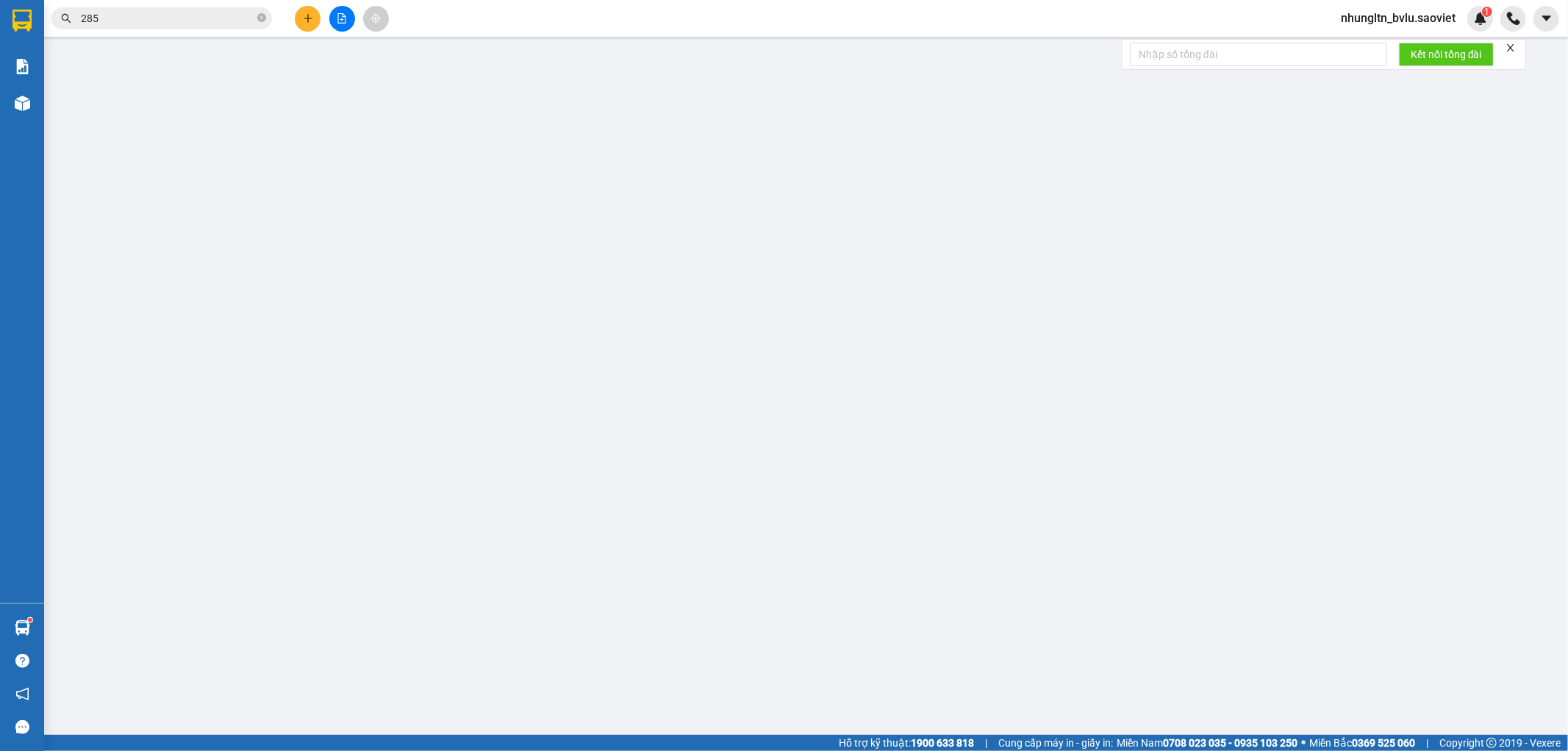
type input "0982878189"
type input "0982811965"
type input "KT"
type input "40.000"
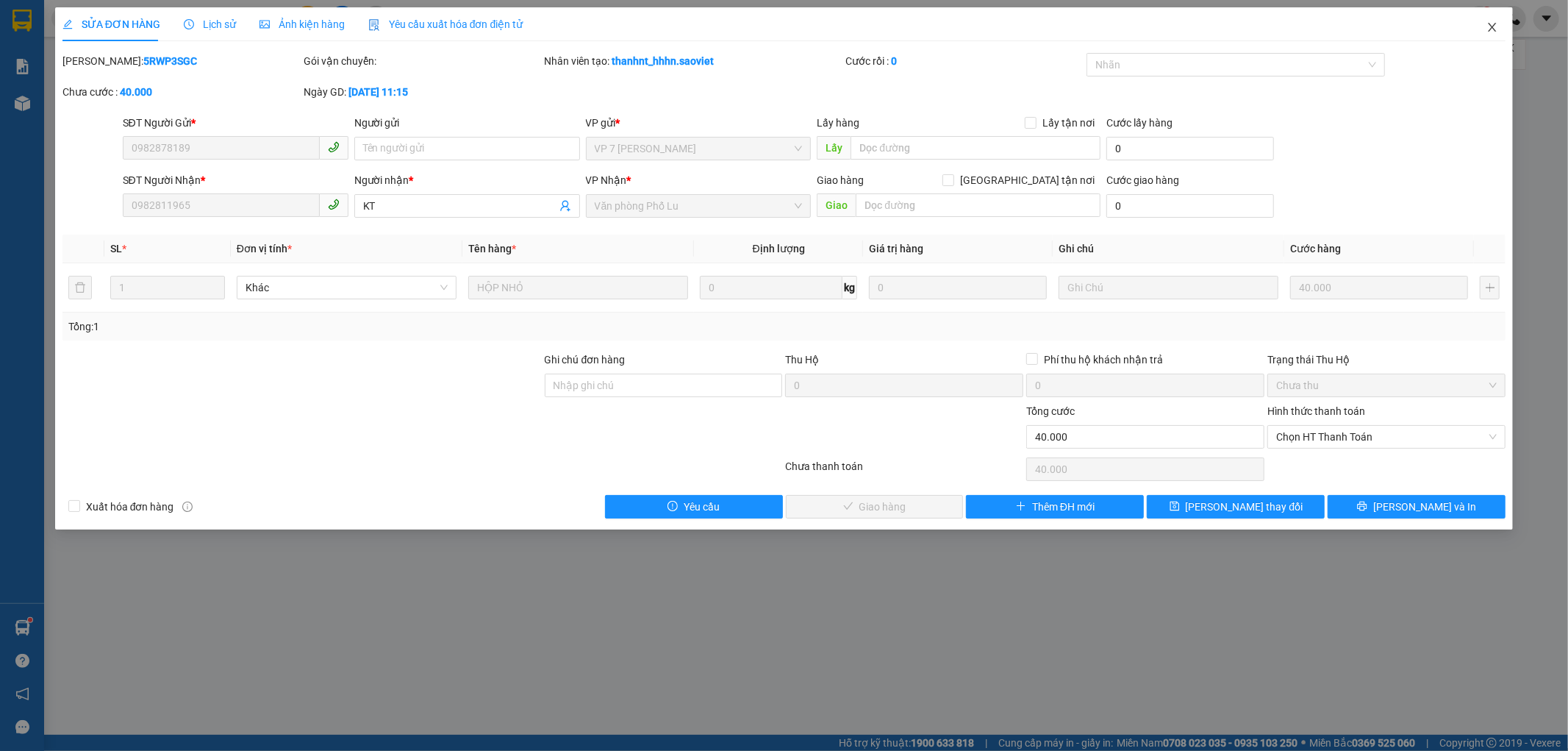
click at [1496, 30] on icon "close" at bounding box center [1492, 27] width 12 height 12
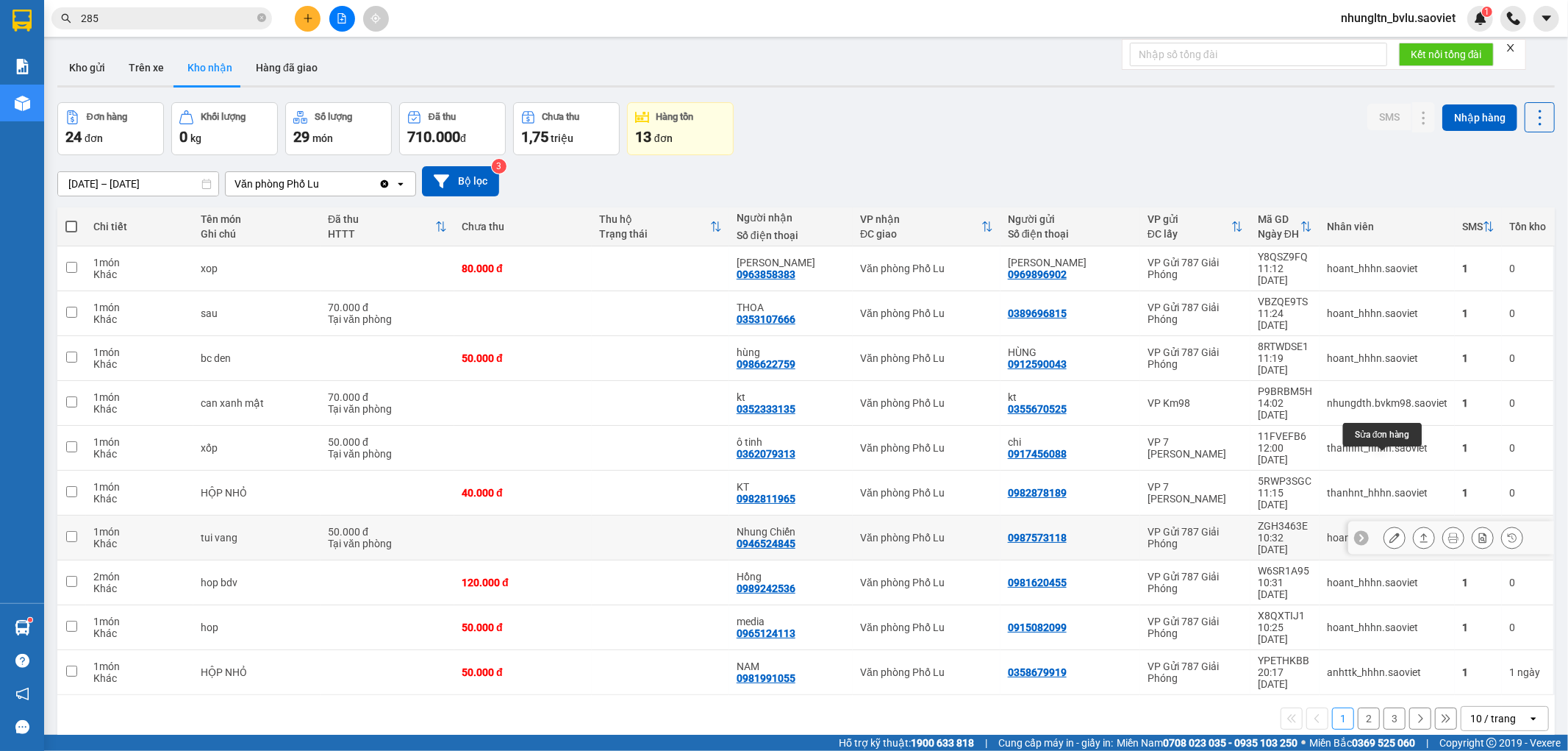
click at [1389, 533] on icon at bounding box center [1394, 538] width 10 height 10
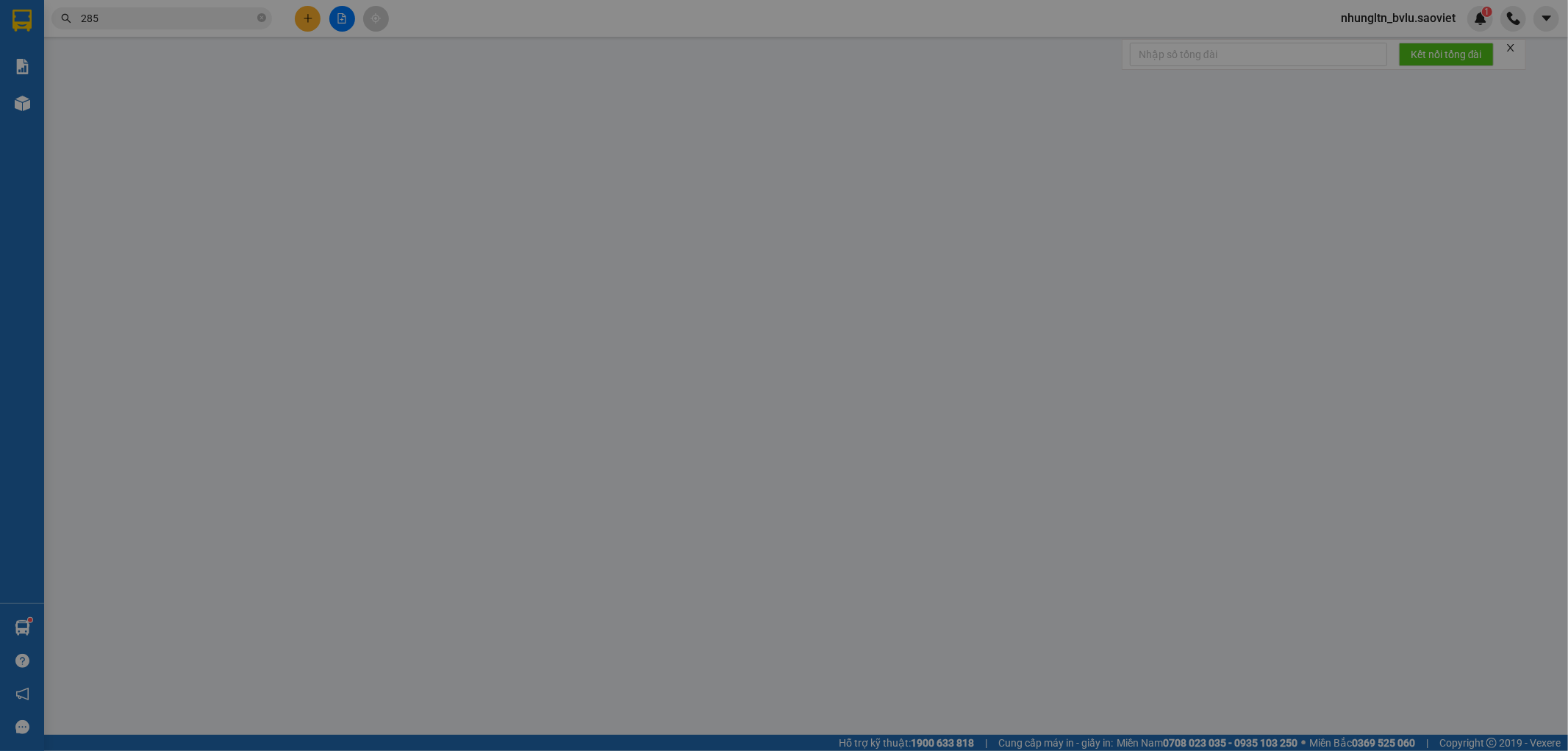
type input "0987573118"
type input "0946524845"
type input "Nhung Chiến"
type input "50.000"
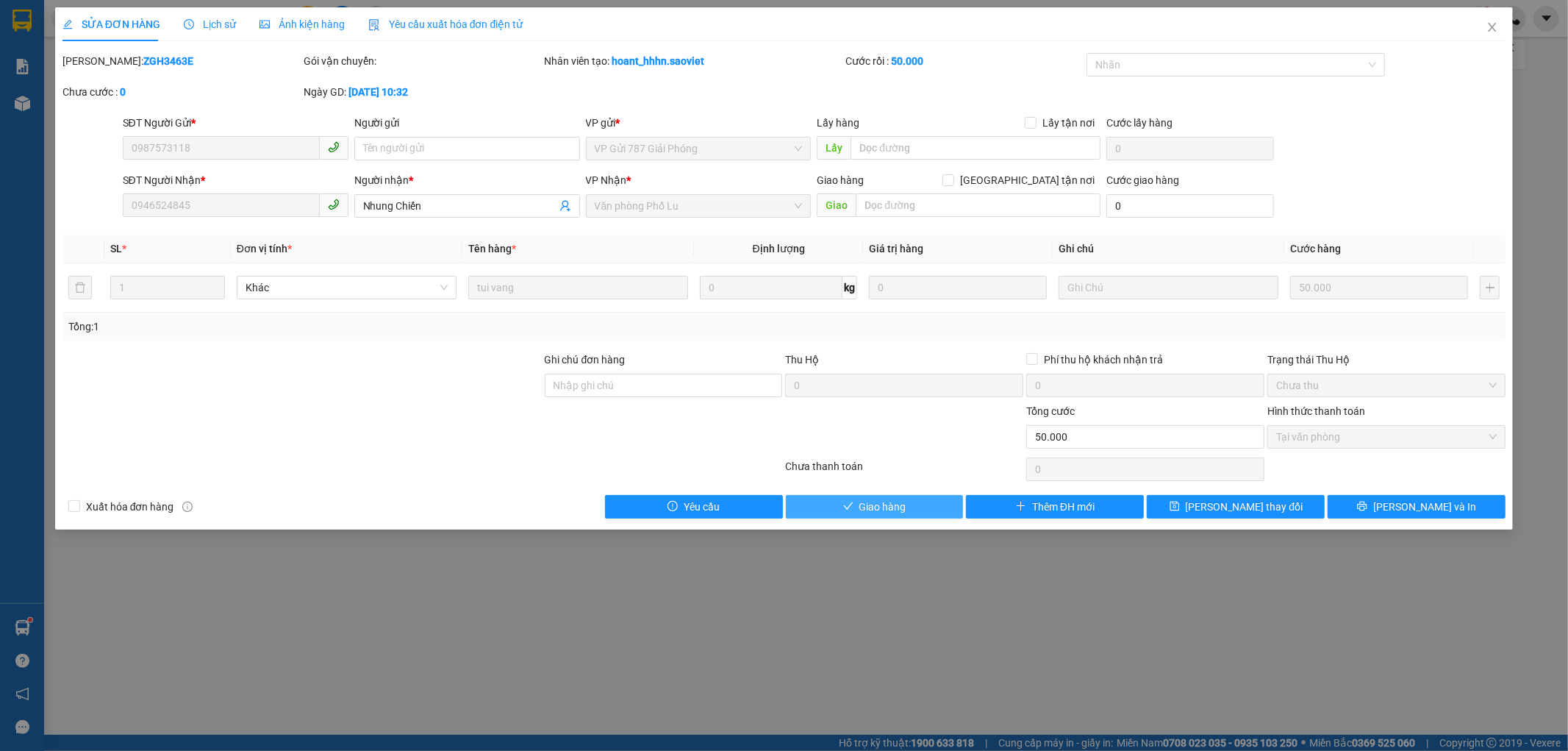
click at [878, 502] on span "Giao hàng" at bounding box center [882, 506] width 47 height 16
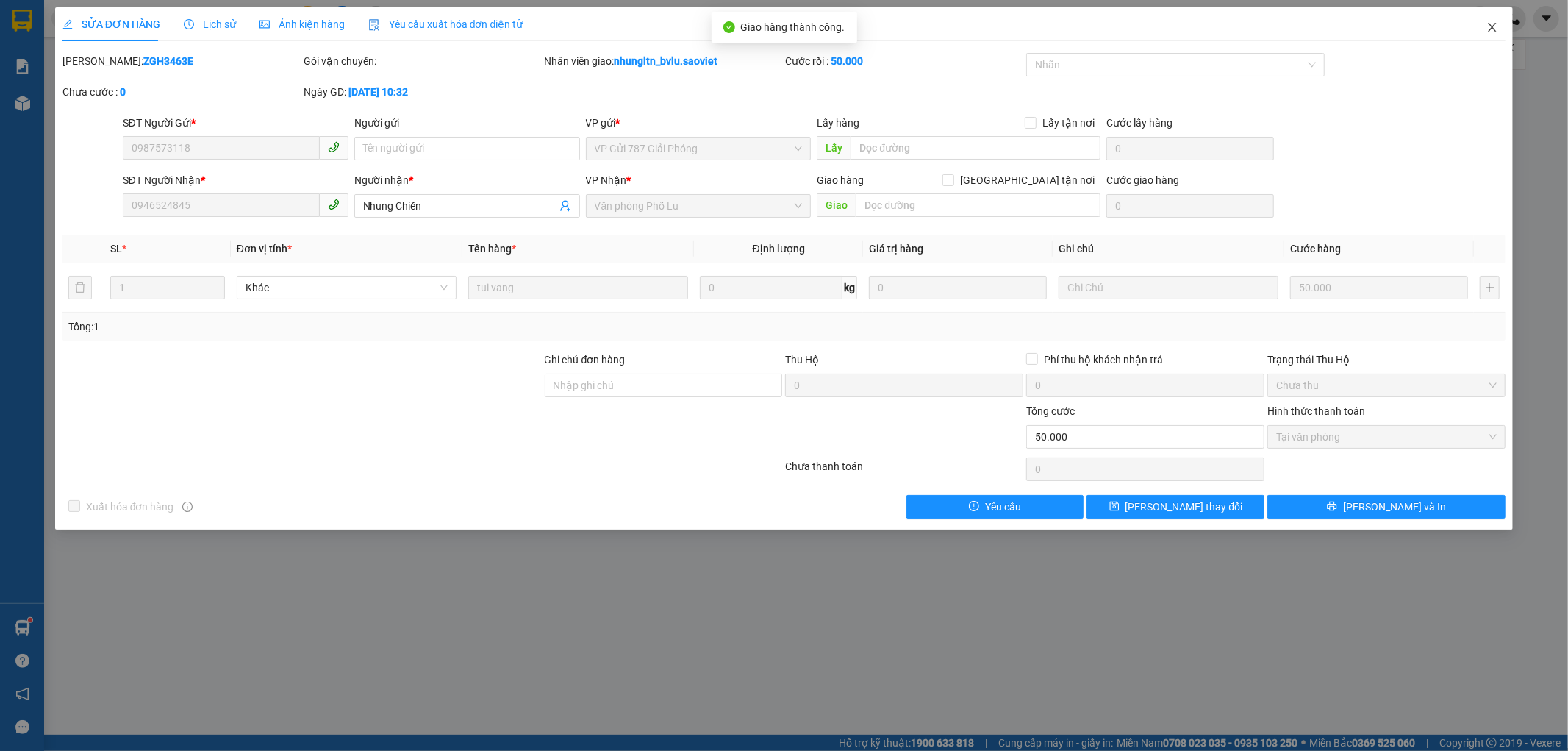
click at [1496, 33] on icon "close" at bounding box center [1492, 27] width 12 height 12
